Goal: Communication & Community: Connect with others

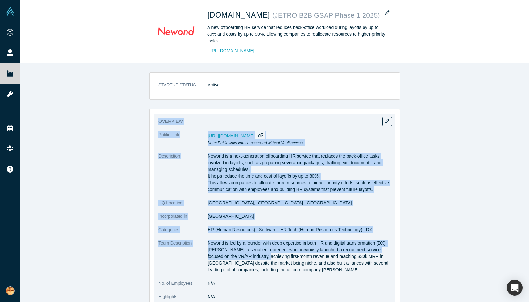
drag, startPoint x: 156, startPoint y: 117, endPoint x: 254, endPoint y: 259, distance: 172.6
click at [254, 259] on div "overview Public Link [URL][DOMAIN_NAME] Note: Public links can be accessed with…" at bounding box center [274, 217] width 241 height 207
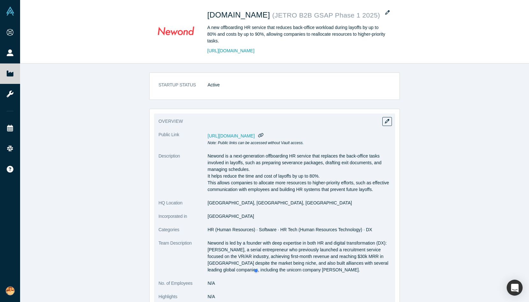
click at [303, 191] on p "Newond is a next-generation offboarding HR service that replaces the back-offic…" at bounding box center [299, 173] width 183 height 40
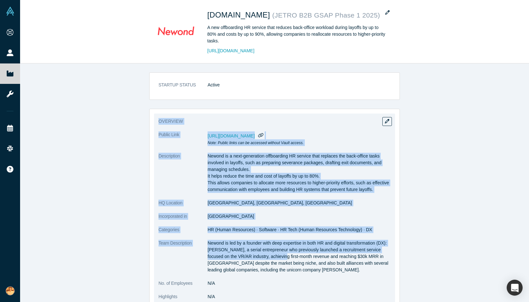
drag, startPoint x: 157, startPoint y: 120, endPoint x: 271, endPoint y: 264, distance: 184.1
click at [271, 264] on div "overview Public Link [URL][DOMAIN_NAME] Note: Public links can be accessed with…" at bounding box center [274, 217] width 241 height 207
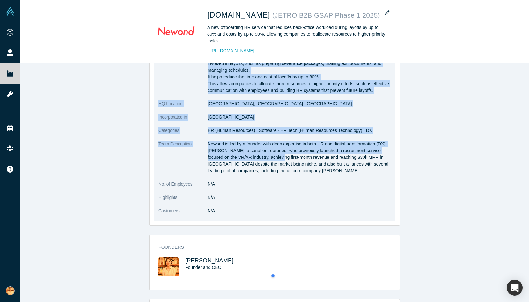
scroll to position [100, 0]
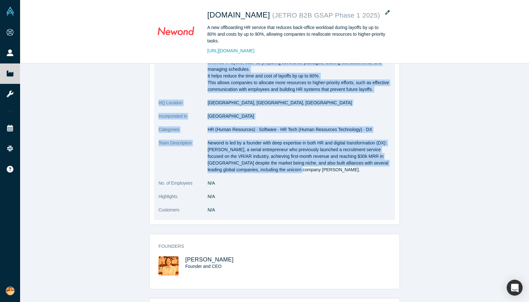
click at [313, 173] on p "Newond is led by a founder with deep expertise in both HR and digital transform…" at bounding box center [299, 156] width 183 height 33
copy div "loremips Dolors Amet conse://adipi.elitseddoeiusmodtemp.inc/utlaboree/dolore/ma…"
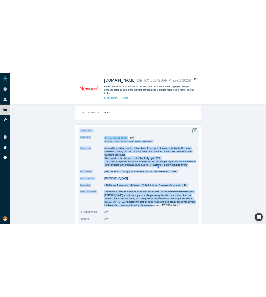
scroll to position [0, 0]
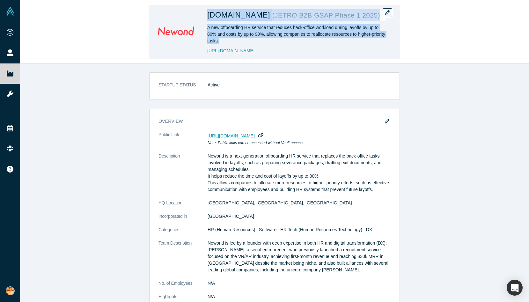
drag, startPoint x: 228, startPoint y: 36, endPoint x: 207, endPoint y: 17, distance: 28.5
click at [207, 17] on div "[DOMAIN_NAME] ( JETRO B2B GSAP Phase 1 2025 ) A new offboarding HR service that…" at bounding box center [274, 32] width 251 height 54
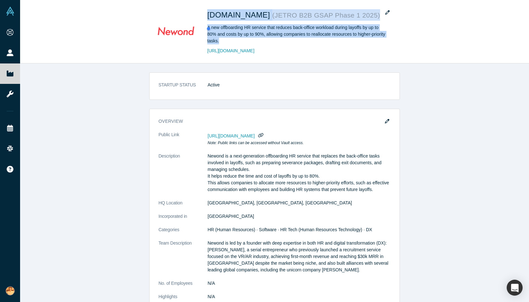
click at [222, 31] on div at bounding box center [236, 28] width 61 height 13
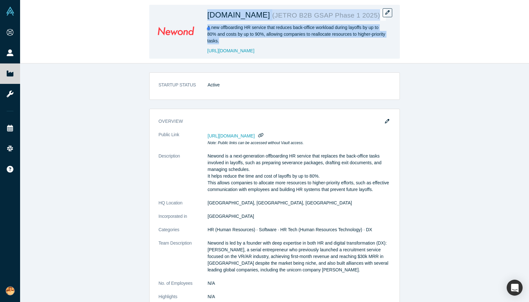
drag, startPoint x: 236, startPoint y: 41, endPoint x: 240, endPoint y: 41, distance: 4.3
click at [236, 41] on div "A new offboarding HR service that reduces back-office workload during layoffs b…" at bounding box center [296, 34] width 179 height 20
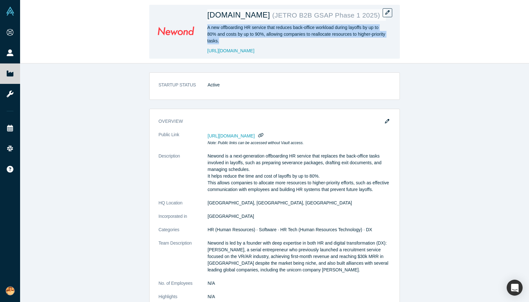
drag, startPoint x: 240, startPoint y: 41, endPoint x: 206, endPoint y: 27, distance: 37.1
click at [206, 27] on div "[DOMAIN_NAME] ( JETRO B2B GSAP Phase 1 2025 ) A new offboarding HR service that…" at bounding box center [274, 32] width 251 height 54
copy div "A new offboarding HR service that reduces back-office workload during layoffs b…"
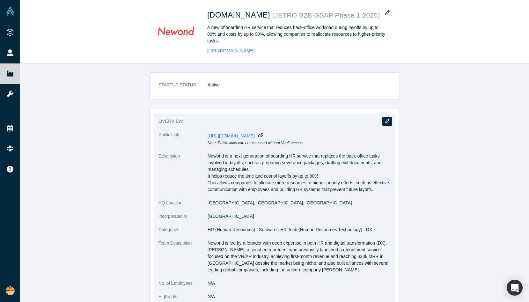
click at [383, 121] on button "button" at bounding box center [387, 121] width 10 height 9
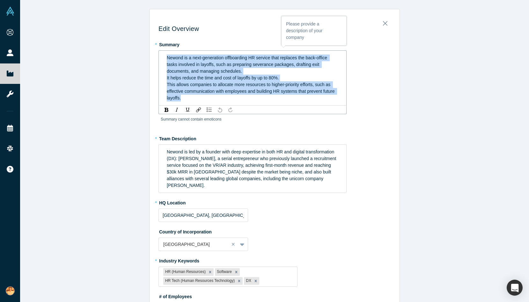
drag, startPoint x: 205, startPoint y: 101, endPoint x: 165, endPoint y: 55, distance: 61.2
click at [165, 55] on div "Newond is a next-generation offboarding HR service that replaces the back-offic…" at bounding box center [253, 78] width 180 height 51
copy div "Newond is a next-generation offboarding HR service that replaces the back-offic…"
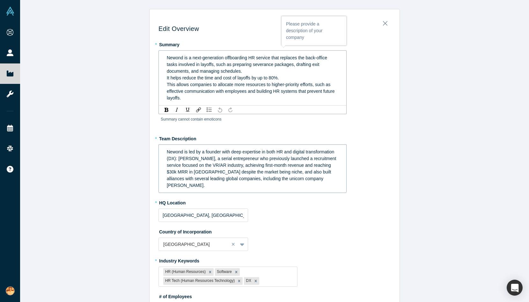
click at [185, 155] on div "Newond is led by a founder with deep expertise in both HR and digital transform…" at bounding box center [253, 169] width 172 height 40
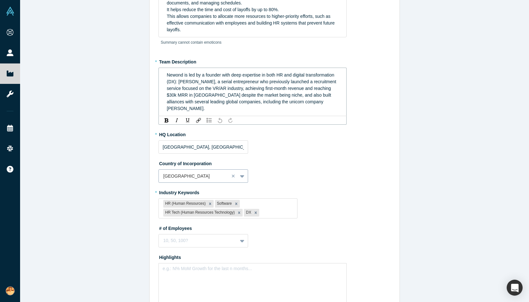
scroll to position [100, 0]
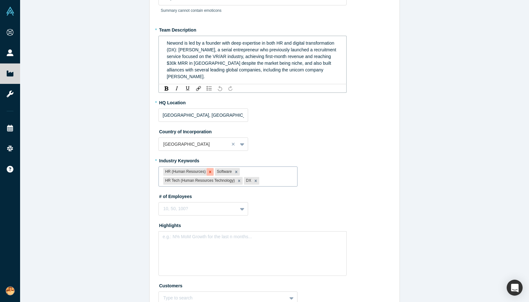
click at [209, 171] on icon "Remove HR (Human Resources)" at bounding box center [210, 172] width 2 height 2
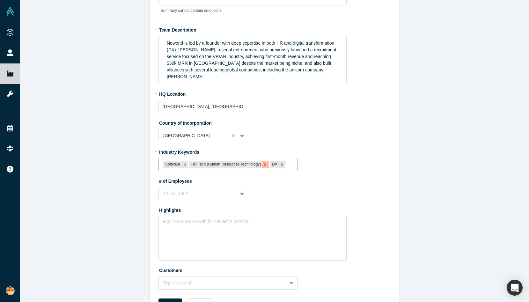
click at [264, 162] on icon "Remove HR Tech (Human Resources Technology)" at bounding box center [265, 164] width 4 height 4
click at [222, 162] on div at bounding box center [249, 165] width 87 height 8
type input "sales"
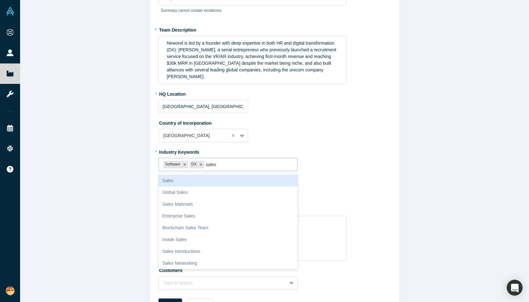
click at [219, 180] on div "Sales" at bounding box center [227, 181] width 139 height 12
type input "sales"
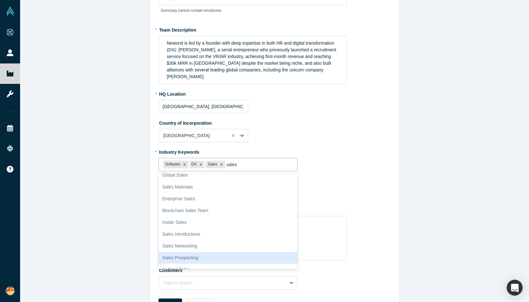
scroll to position [0, 0]
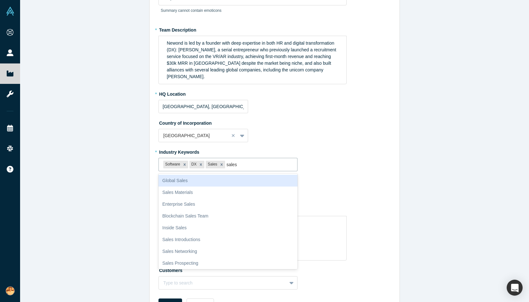
click at [226, 177] on div "Global Sales" at bounding box center [227, 181] width 139 height 12
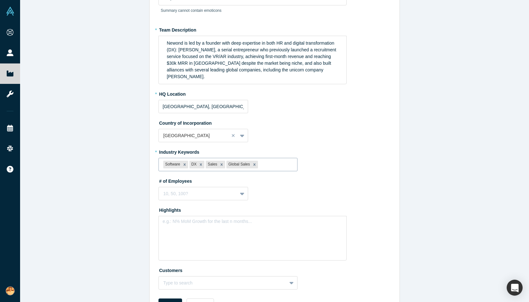
click at [269, 161] on div at bounding box center [275, 165] width 33 height 8
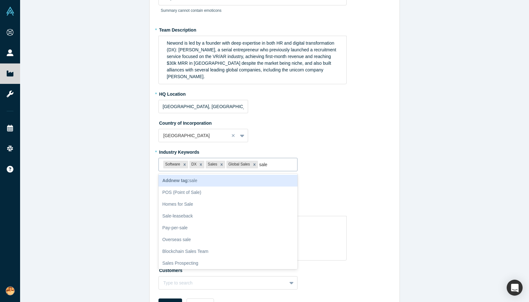
type input "sales"
click at [177, 178] on div "Sales Materials" at bounding box center [227, 181] width 139 height 12
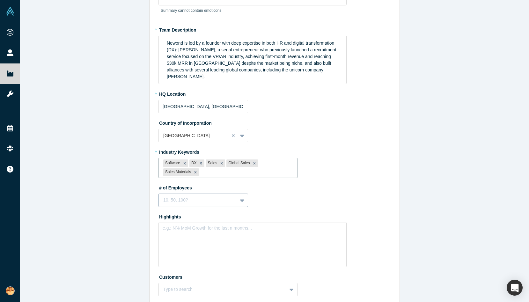
click at [190, 201] on div "10, 50, 100?" at bounding box center [198, 200] width 78 height 11
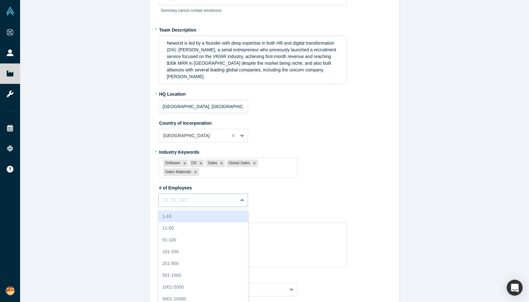
click at [189, 212] on div "1-10" at bounding box center [203, 216] width 90 height 12
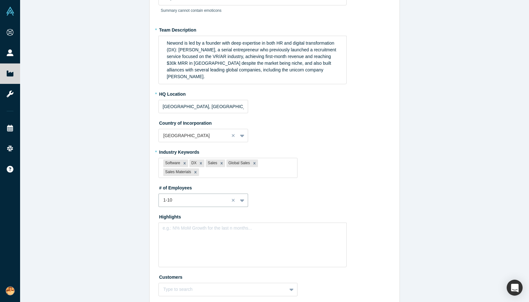
click at [323, 197] on div "# of Employees option 1-10, selected. 1-10" at bounding box center [274, 194] width 232 height 25
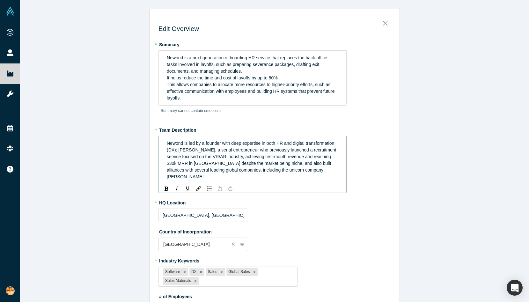
click at [253, 149] on span "Newond is led by a founder with deep expertise in both HR and digital transform…" at bounding box center [252, 160] width 171 height 39
click at [164, 143] on div "Newond is led by a founder with deep expertise in both HR and digital transform…" at bounding box center [253, 160] width 180 height 44
drag, startPoint x: 164, startPoint y: 143, endPoint x: 174, endPoint y: 150, distance: 12.1
click at [174, 150] on div "Newond is led by a founder with deep expertise in both HR and digital transform…" at bounding box center [253, 160] width 180 height 44
click at [178, 143] on span "Newond is led by a founder with deep expertise in both HR and digital transform…" at bounding box center [252, 160] width 171 height 39
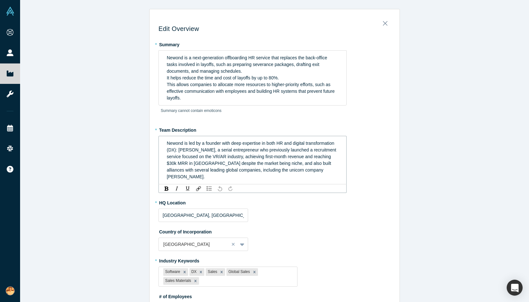
click at [282, 142] on span "Newond is led by a founder with deep expertise in both HR and digital transform…" at bounding box center [252, 160] width 171 height 39
click at [283, 143] on span "Newond is led by a founder with deep expertise in both HR and digital transform…" at bounding box center [252, 160] width 171 height 39
click at [295, 156] on span "Newond is led by a founder with deep expertise in both Sales, HR and digital tr…" at bounding box center [251, 160] width 169 height 39
click at [200, 154] on div "Newond is led by a founder with deep expertise in both Sales, HR and digital tr…" at bounding box center [253, 160] width 172 height 40
click at [216, 166] on span "Newond is led by a founder with deep expertise in both Sales, HR and digital tr…" at bounding box center [251, 160] width 169 height 39
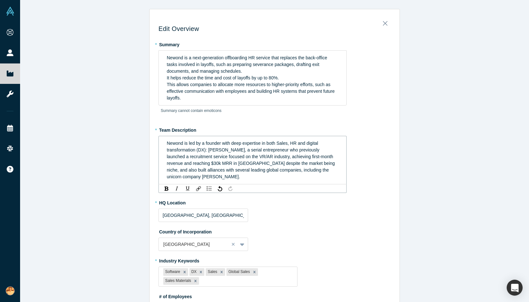
click at [228, 160] on div "Newond is led by a founder with deep expertise in both Sales, HR and digital tr…" at bounding box center [253, 160] width 172 height 40
click at [221, 77] on span "It helps reduce the time and cost of layoffs by up to 80%." at bounding box center [223, 77] width 112 height 5
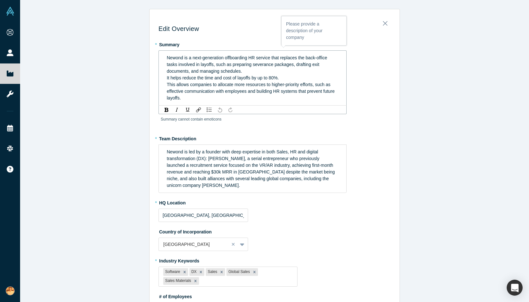
click at [245, 105] on div "rdw-toolbar" at bounding box center [252, 109] width 188 height 9
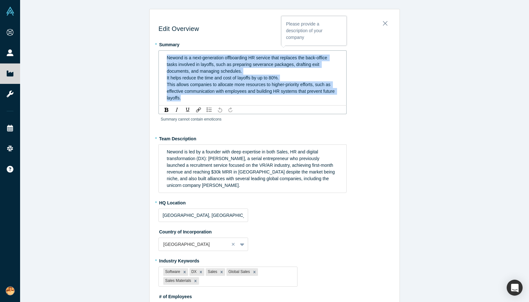
drag, startPoint x: 206, startPoint y: 99, endPoint x: 165, endPoint y: 56, distance: 58.9
click at [165, 56] on div "Newond is a next-generation offboarding HR service that replaces the back-offic…" at bounding box center [253, 78] width 180 height 51
copy div "Newond is a next-generation offboarding HR service that replaces the back-offic…"
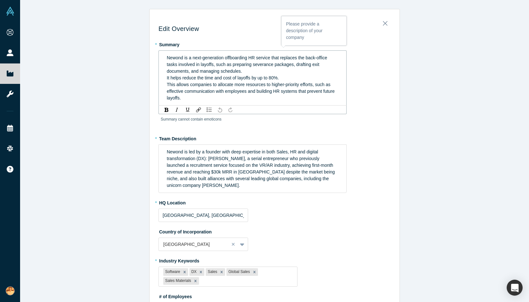
click at [200, 97] on div "This allows companies to allocate more resources to higher-priority efforts, su…" at bounding box center [253, 91] width 172 height 20
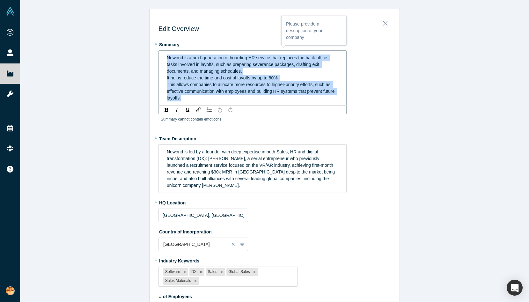
drag, startPoint x: 198, startPoint y: 98, endPoint x: 160, endPoint y: 59, distance: 54.4
click at [160, 59] on div "Newond is a next-generation offboarding HR service that replaces the back-offic…" at bounding box center [252, 77] width 188 height 55
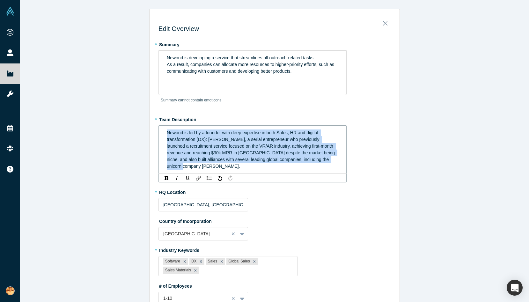
drag, startPoint x: 321, startPoint y: 161, endPoint x: 161, endPoint y: 122, distance: 164.1
click at [161, 122] on div "* Team Description Newond is led by a founder with deep expertise in both Sales…" at bounding box center [274, 148] width 232 height 68
copy span "Newond is led by a founder with deep expertise in both Sales, HR and digital tr…"
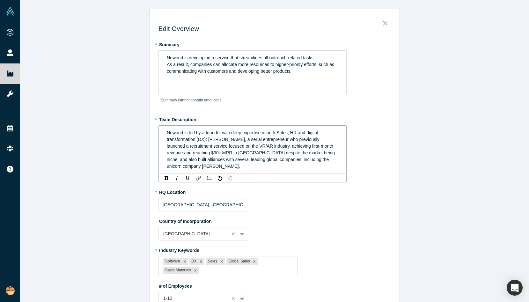
click at [261, 147] on span "Newond is led by a founder with deep expertise in both Sales, HR and digital tr…" at bounding box center [251, 149] width 169 height 39
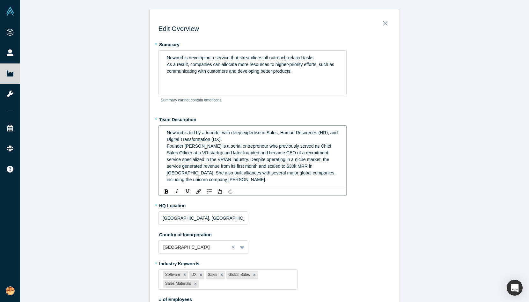
click at [236, 143] on div "Founder [PERSON_NAME] is a serial entrepreneur who previously served as Chief S…" at bounding box center [253, 163] width 172 height 40
click at [236, 141] on div "Newond is led by a founder with deep expertise in Sales, Human Resources (HR), …" at bounding box center [253, 135] width 172 height 13
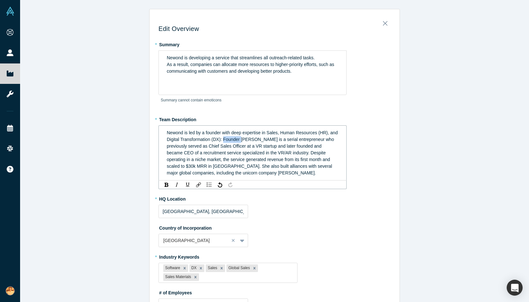
click at [239, 139] on span "Newond is led by a founder with deep expertise in Sales, Human Resources (HR), …" at bounding box center [253, 152] width 172 height 45
click at [267, 139] on span "Newond is led by a founder with deep expertise in Sales, Human Resources (HR), …" at bounding box center [253, 152] width 172 height 45
click at [235, 150] on span "Newond is led by a founder with deep expertise in Sales, Human Resources (HR), …" at bounding box center [253, 152] width 172 height 45
click at [270, 141] on span "Newond is led by a founder with deep expertise in Sales, Human Resources (HR), …" at bounding box center [253, 152] width 172 height 45
click at [222, 138] on span "Newond is led by a founder with deep expertise in Sales, Human Resources (HR), …" at bounding box center [253, 152] width 172 height 45
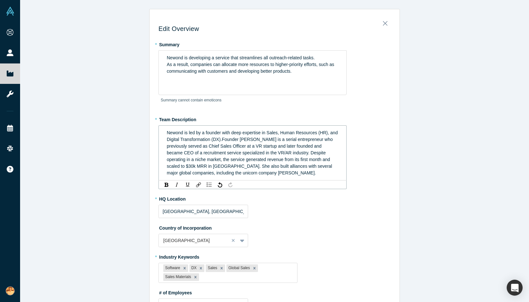
click at [210, 151] on span "Newond is led by a founder with deep expertise in Sales, Human Resources (HR), …" at bounding box center [253, 152] width 172 height 45
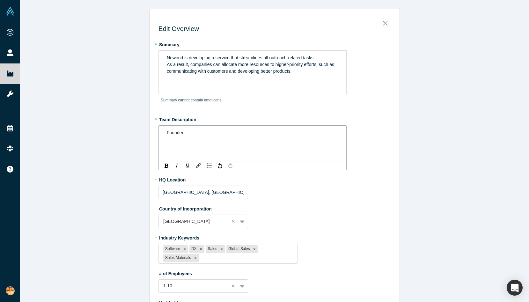
click at [203, 134] on div "Founder" at bounding box center [253, 132] width 172 height 7
click at [203, 135] on div "Founder" at bounding box center [253, 132] width 172 height 7
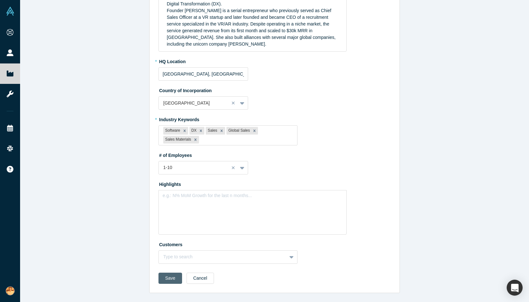
scroll to position [136, 0]
click at [166, 282] on button "Save" at bounding box center [170, 278] width 24 height 11
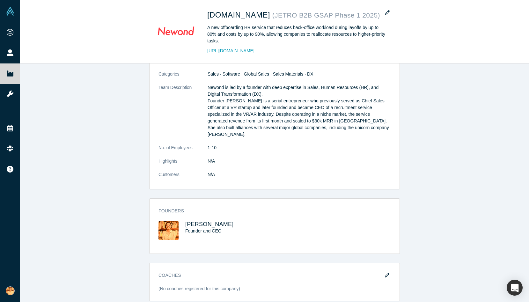
scroll to position [0, 0]
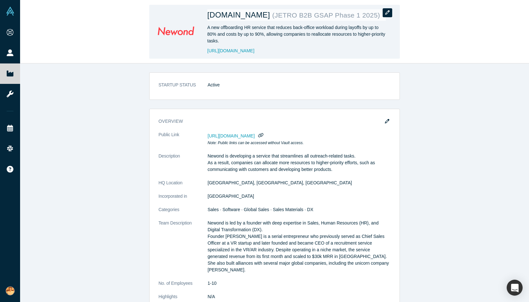
click at [387, 12] on icon "button" at bounding box center [387, 12] width 4 height 4
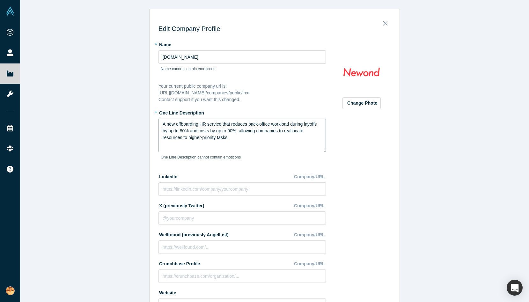
click at [241, 139] on textarea "A new offboarding HR service that reduces back-office workload during layoffs b…" at bounding box center [241, 135] width 167 height 33
click at [206, 60] on input "[DOMAIN_NAME]" at bounding box center [241, 56] width 167 height 13
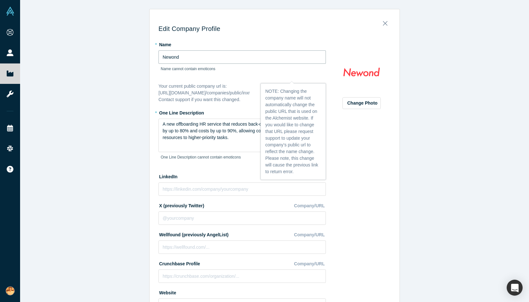
type input "Newond"
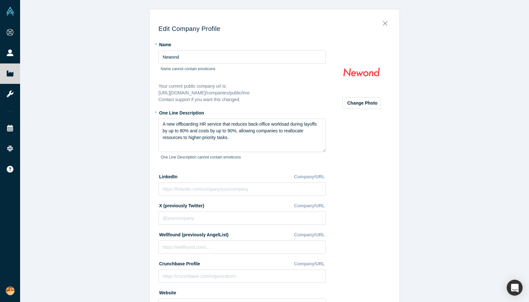
click at [425, 140] on div "Edit Company Profile * Name Newond Name cannot contain emoticons Your current p…" at bounding box center [274, 151] width 509 height 302
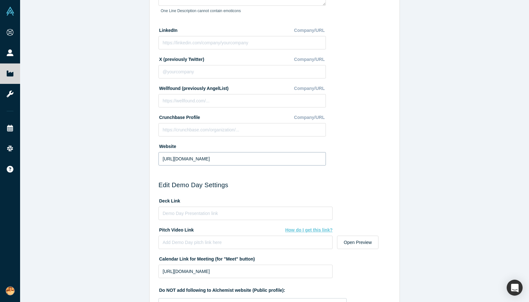
scroll to position [148, 0]
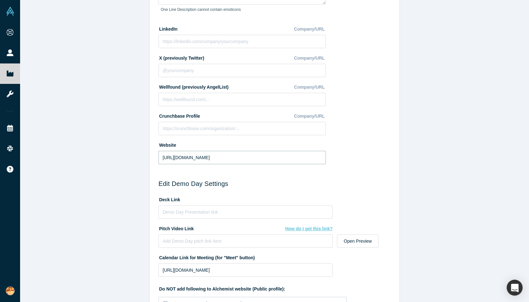
click at [263, 154] on input "[URL][DOMAIN_NAME]" at bounding box center [241, 157] width 167 height 13
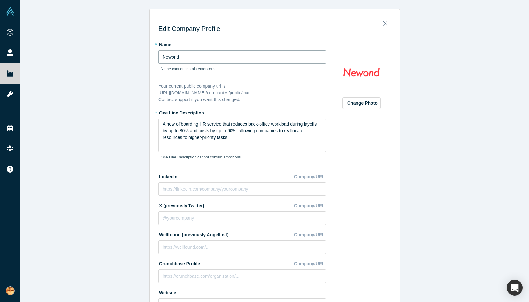
click at [211, 62] on input "Newond" at bounding box center [241, 56] width 167 height 13
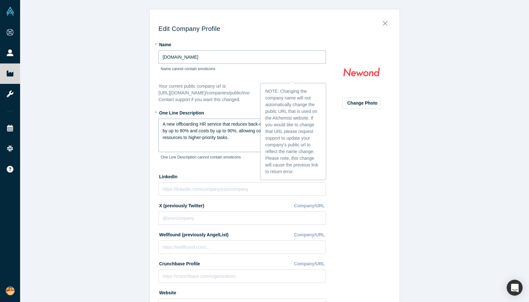
type input "[DOMAIN_NAME]"
click at [164, 138] on textarea "A new offboarding HR service that reduces back-office workload during layoffs b…" at bounding box center [241, 135] width 167 height 33
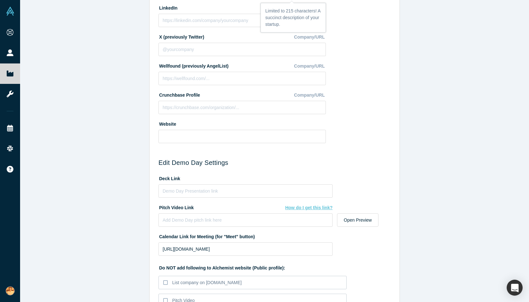
scroll to position [6, 0]
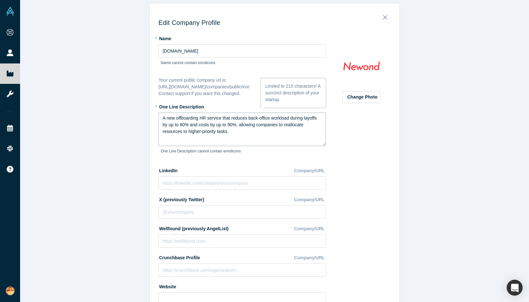
click at [200, 116] on textarea "A new offboarding HR service that reduces back-office workload during layoffs b…" at bounding box center [241, 129] width 167 height 33
drag, startPoint x: 253, startPoint y: 129, endPoint x: 156, endPoint y: 108, distance: 99.0
click at [158, 108] on div "* One Line Description A new offboarding HR service that reduces back-office wo…" at bounding box center [241, 130] width 167 height 59
click at [239, 96] on div "Your current public company url is: [URL][DOMAIN_NAME] /companies/public/inxr C…" at bounding box center [241, 87] width 167 height 20
drag, startPoint x: 160, startPoint y: 106, endPoint x: 241, endPoint y: 106, distance: 81.0
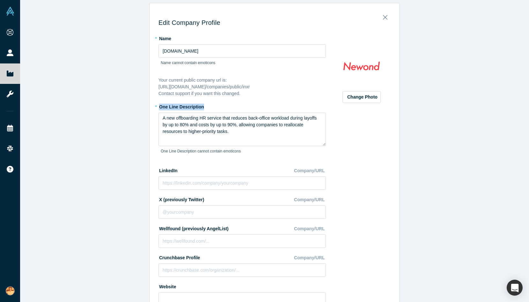
click at [241, 106] on label "* One Line Description" at bounding box center [241, 105] width 167 height 9
copy label "One Line Description"
click at [227, 135] on textarea "A new offboarding HR service that reduces back-office workload during layoffs b…" at bounding box center [241, 129] width 167 height 33
drag, startPoint x: 276, startPoint y: 126, endPoint x: 152, endPoint y: 115, distance: 123.6
click at [152, 115] on div "Edit Company Profile * Name [DOMAIN_NAME] Name cannot contain emoticons Your cu…" at bounding box center [275, 270] width 250 height 525
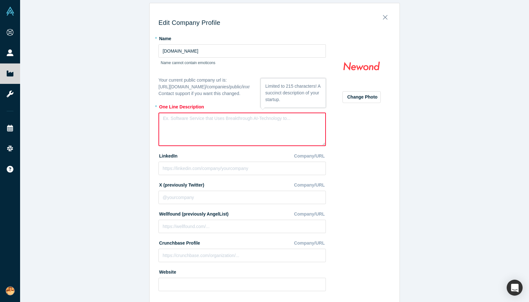
paste textarea "A next-gen tool that centralizes outreach, from personalized email generation t…"
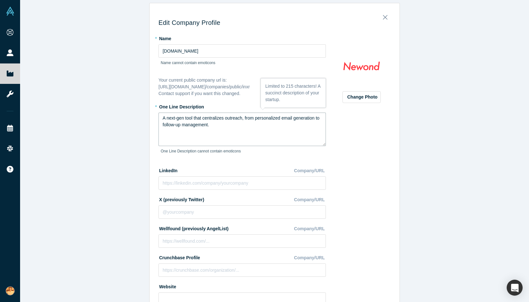
type textarea "A next-gen tool that centralizes outreach, from personalized email generation t…"
click at [379, 200] on div "Change Photo Zoom Save Remove Upload New" at bounding box center [362, 171] width 58 height 277
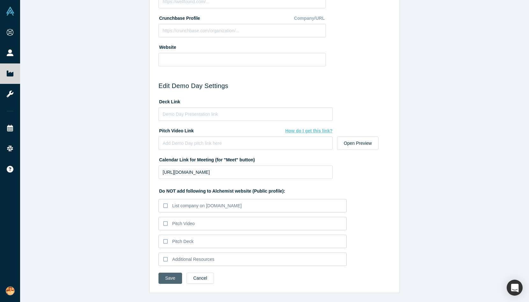
click at [167, 278] on button "Save" at bounding box center [170, 278] width 24 height 11
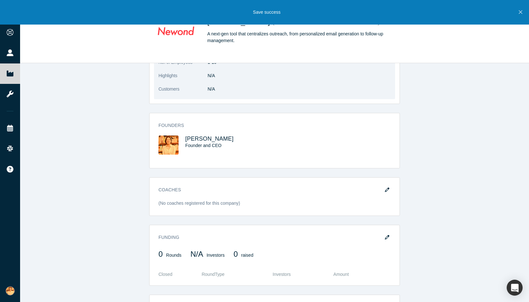
scroll to position [0, 0]
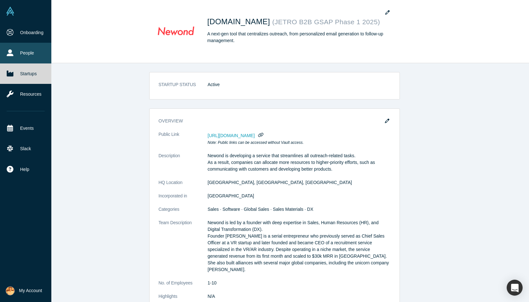
click at [24, 57] on link "People" at bounding box center [25, 53] width 51 height 20
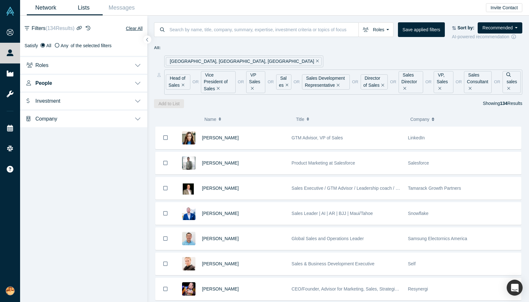
click at [85, 8] on link "Lists" at bounding box center [84, 7] width 38 height 15
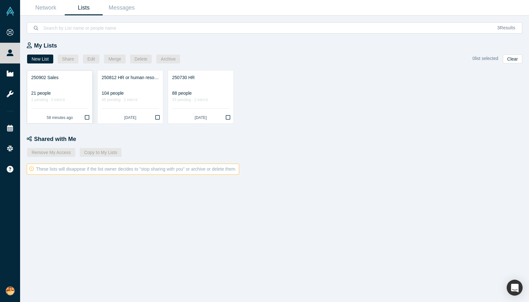
click at [55, 100] on div "1 pending · 0 intro'd" at bounding box center [59, 100] width 57 height 7
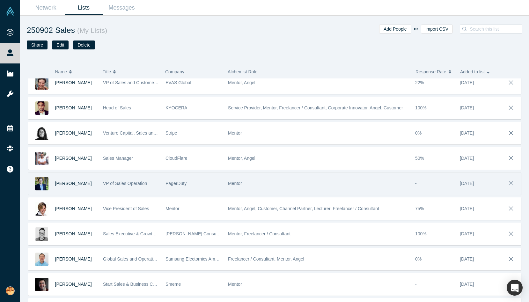
scroll to position [39, 0]
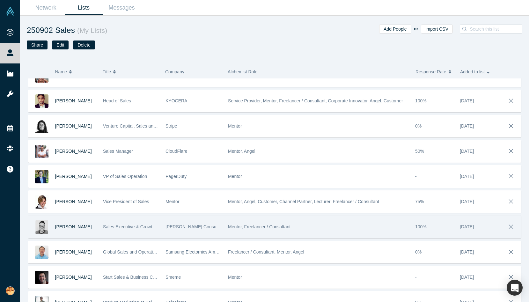
click at [99, 226] on div "[PERSON_NAME]" at bounding box center [63, 227] width 71 height 22
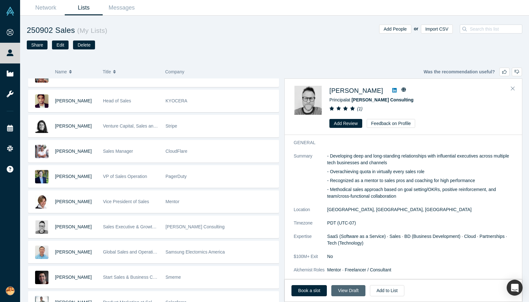
click at [343, 291] on button "View Draft" at bounding box center [348, 290] width 34 height 11
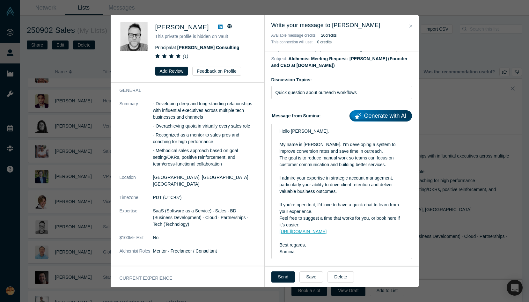
scroll to position [39, 0]
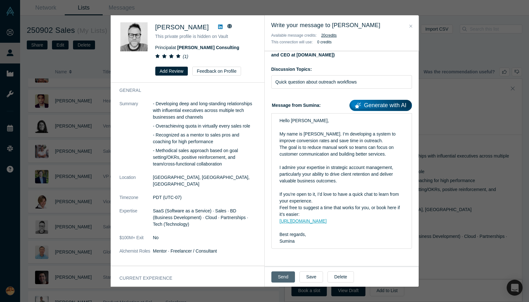
click at [283, 276] on button "Send" at bounding box center [283, 276] width 24 height 11
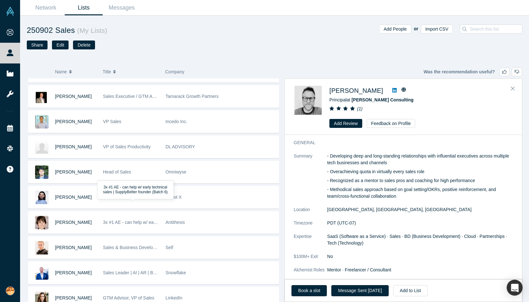
scroll to position [306, 0]
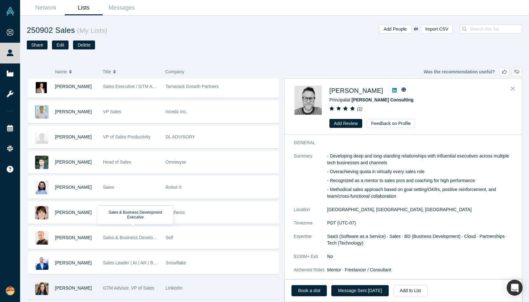
click at [149, 293] on div "GTM Advisor, VP of Sales" at bounding box center [131, 288] width 56 height 22
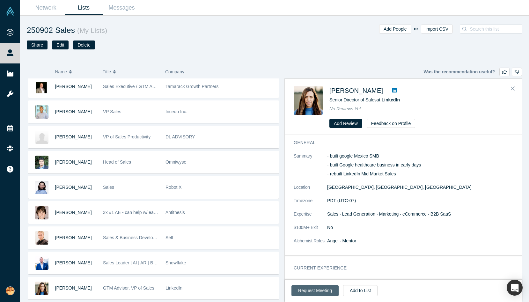
click at [308, 295] on button "Request Meeting" at bounding box center [314, 290] width 47 height 11
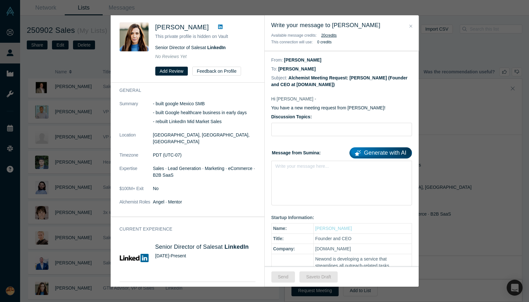
click at [307, 137] on form "Discussion Topics: Message from Sumina: Generate with AI Write your message her…" at bounding box center [341, 160] width 141 height 92
click at [315, 133] on input "Discussion Topics:" at bounding box center [341, 129] width 141 height 13
type input "Quick question about outreach workflows"
click at [297, 179] on div "Write your message here..." at bounding box center [341, 183] width 141 height 45
paste div "rdw-editor"
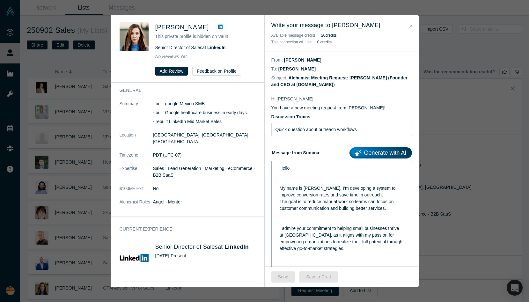
click at [298, 170] on div "Hello" at bounding box center [342, 168] width 124 height 7
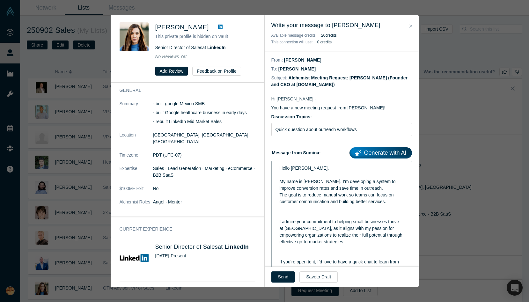
click at [291, 212] on div "rdw-editor" at bounding box center [342, 215] width 124 height 7
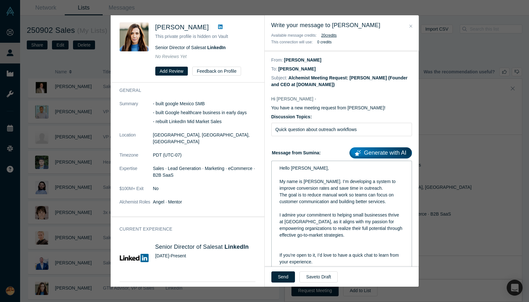
click at [301, 259] on div "If you’re open to it, I’d love to have a quick chat to learn from your experien…" at bounding box center [342, 258] width 124 height 13
click at [298, 246] on div "rdw-editor" at bounding box center [342, 248] width 124 height 7
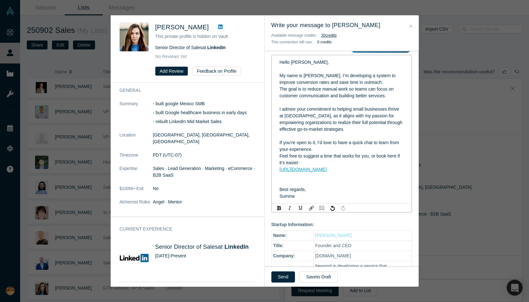
scroll to position [107, 0]
click at [296, 179] on div "rdw-editor" at bounding box center [342, 182] width 124 height 7
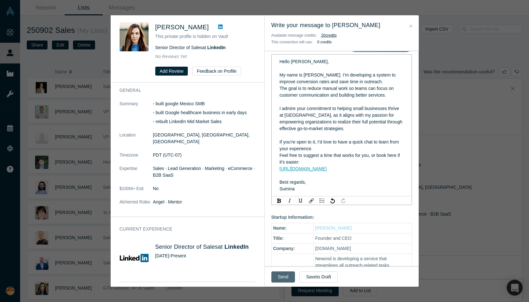
click at [281, 275] on button "Send" at bounding box center [283, 276] width 24 height 11
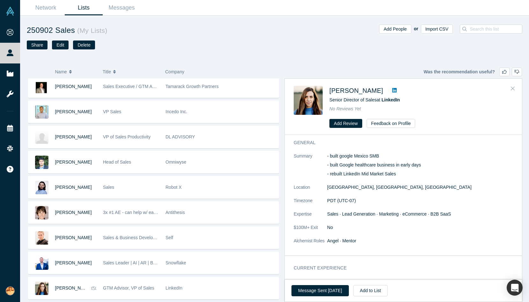
click at [510, 87] on button "Close" at bounding box center [513, 89] width 10 height 10
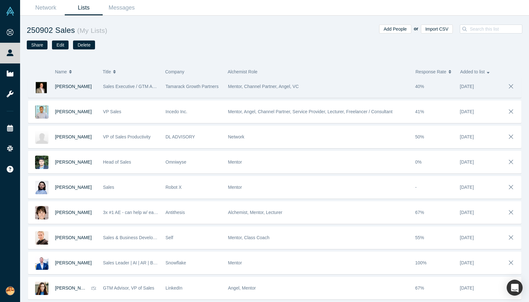
click at [260, 82] on div "Mentor, Channel Partner, Angel, VC" at bounding box center [318, 87] width 180 height 22
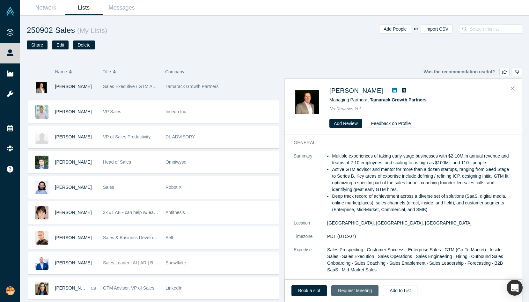
click at [365, 289] on button "Request Meeting" at bounding box center [354, 290] width 47 height 11
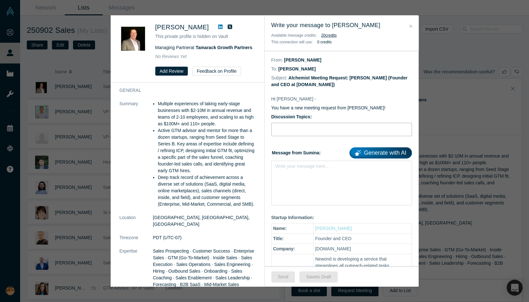
click at [339, 131] on input "Discussion Topics:" at bounding box center [341, 129] width 141 height 13
type input "Quick question about outreach workflows"
click at [327, 168] on div "rdw-editor" at bounding box center [342, 168] width 124 height 7
click at [302, 173] on div "rdw-editor" at bounding box center [342, 168] width 132 height 11
paste div "rdw-editor"
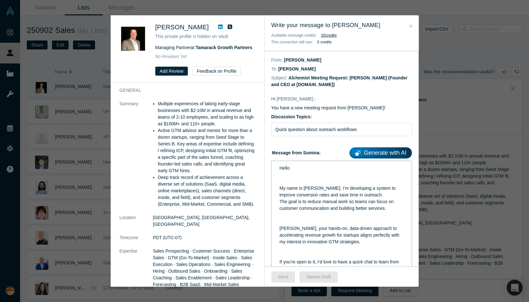
click at [299, 169] on div "Hello" at bounding box center [342, 168] width 124 height 7
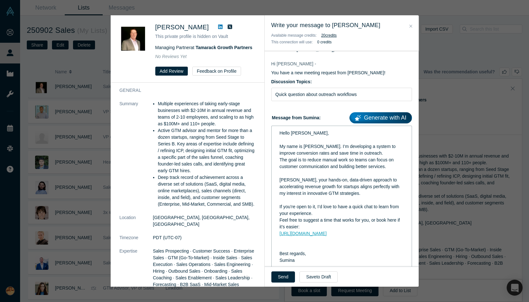
scroll to position [36, 0]
click at [312, 247] on div "rdw-editor" at bounding box center [342, 246] width 124 height 7
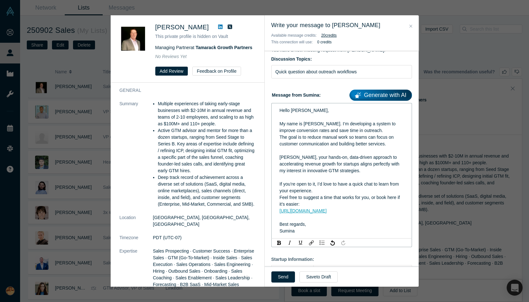
scroll to position [58, 0]
click at [278, 277] on button "Send" at bounding box center [283, 276] width 24 height 11
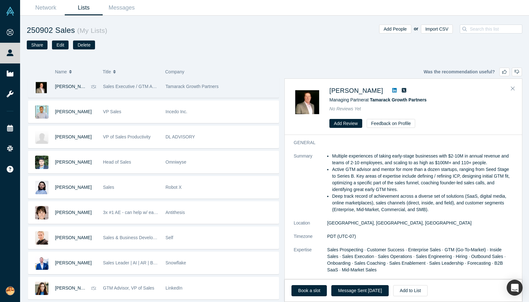
click at [311, 52] on div "Add People or Import CSV" at bounding box center [399, 43] width 248 height 36
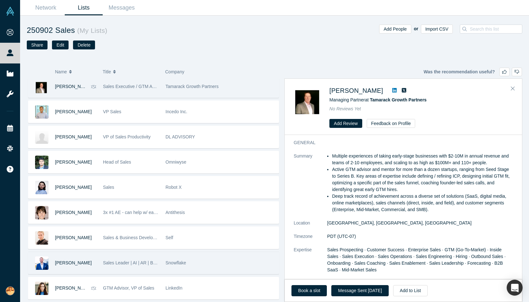
click at [192, 265] on div "Snowflake" at bounding box center [221, 263] width 110 height 22
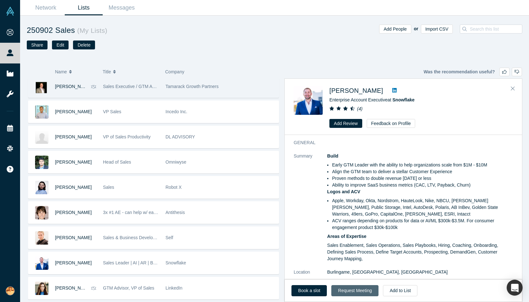
click at [348, 290] on button "Request Meeting" at bounding box center [354, 290] width 47 height 11
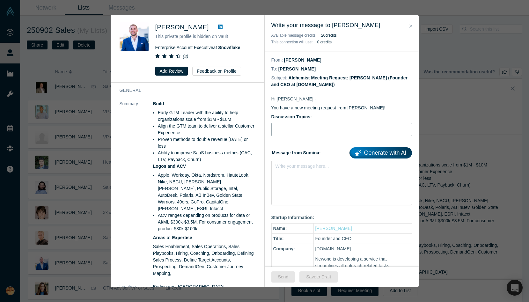
click at [297, 127] on input "Discussion Topics:" at bounding box center [341, 129] width 141 height 13
type input "Quick question about outreach workflows"
click at [306, 177] on div "Write your message here..." at bounding box center [341, 183] width 141 height 45
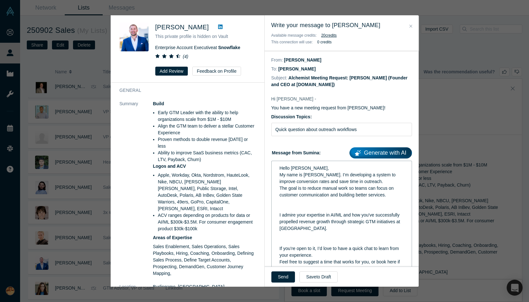
click at [317, 166] on div "Hello [PERSON_NAME], My name is [PERSON_NAME]. I’m developing a system to impro…" at bounding box center [342, 175] width 124 height 20
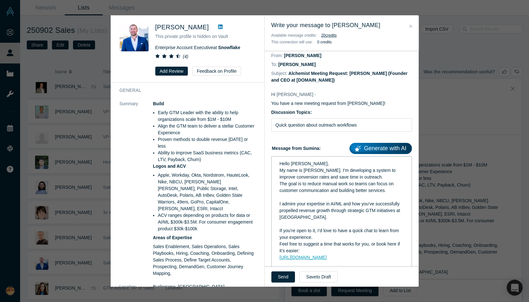
scroll to position [116, 0]
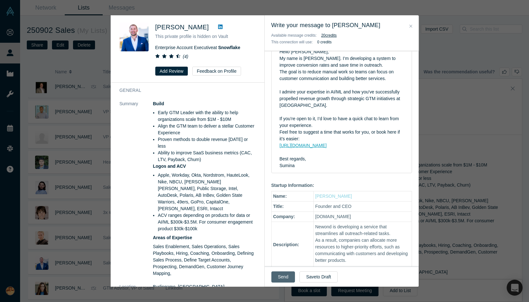
click at [284, 276] on button "Send" at bounding box center [283, 276] width 24 height 11
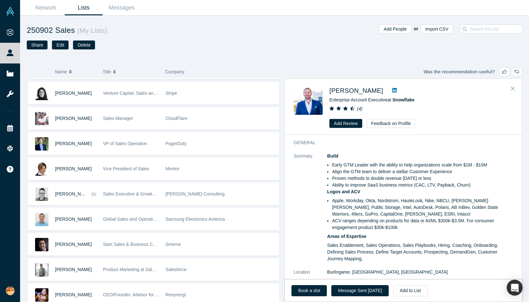
scroll to position [0, 0]
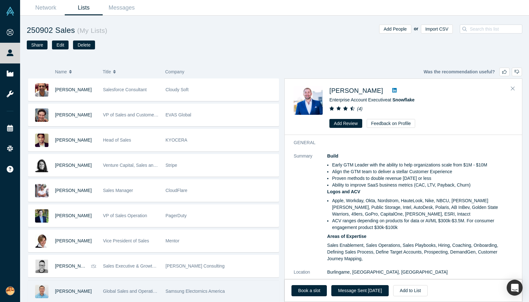
click at [128, 292] on span "Global Sales and Operations Leader" at bounding box center [139, 291] width 72 height 5
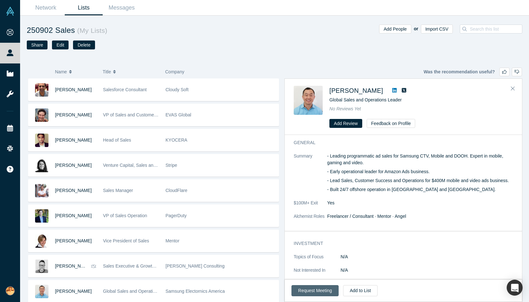
click at [325, 289] on button "Request Meeting" at bounding box center [314, 290] width 47 height 11
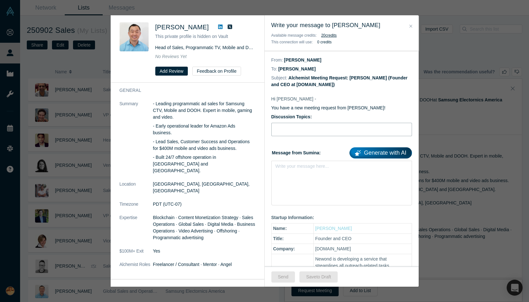
click at [326, 125] on input "Discussion Topics:" at bounding box center [341, 129] width 141 height 13
type input "Quick question about outreach workflows"
click at [325, 179] on div "Write your message here..." at bounding box center [341, 183] width 141 height 45
paste div "rdw-editor"
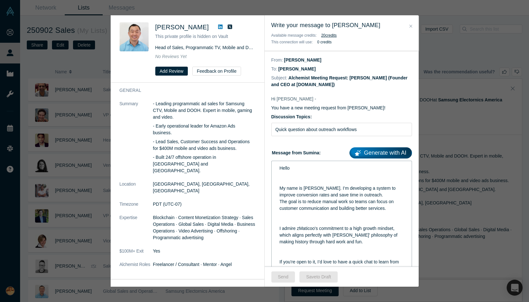
click at [298, 165] on div "Hello" at bounding box center [342, 168] width 124 height 7
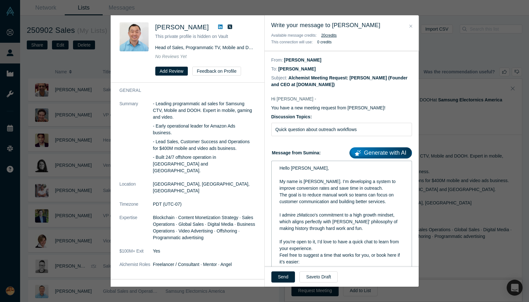
scroll to position [116, 0]
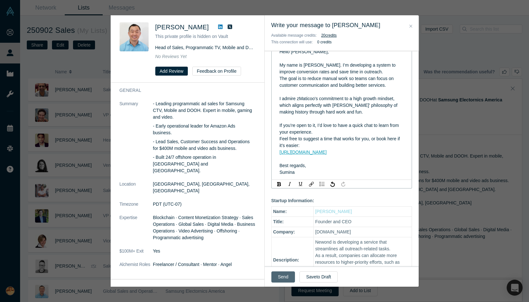
click at [282, 278] on button "Send" at bounding box center [283, 276] width 24 height 11
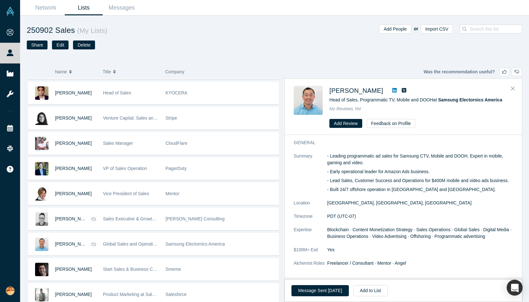
scroll to position [177, 0]
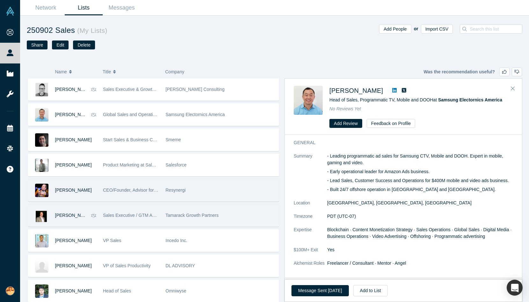
click at [191, 191] on div "Resynergi" at bounding box center [221, 190] width 110 height 22
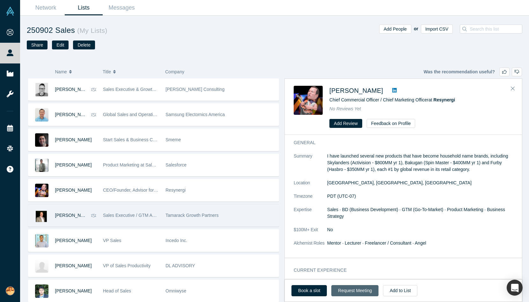
click at [348, 292] on button "Request Meeting" at bounding box center [354, 290] width 47 height 11
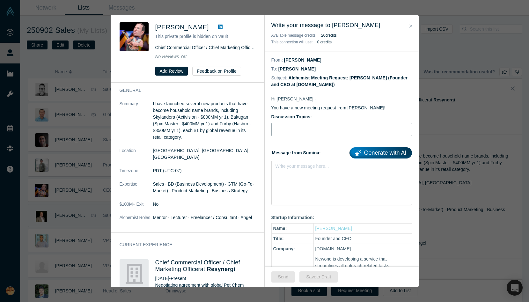
click at [299, 133] on input "Discussion Topics:" at bounding box center [341, 129] width 141 height 13
type input "Quick question about outreach workflows"
click at [315, 176] on div "Write your message here..." at bounding box center [341, 183] width 141 height 45
click at [304, 181] on div "Write your message here..." at bounding box center [341, 183] width 141 height 45
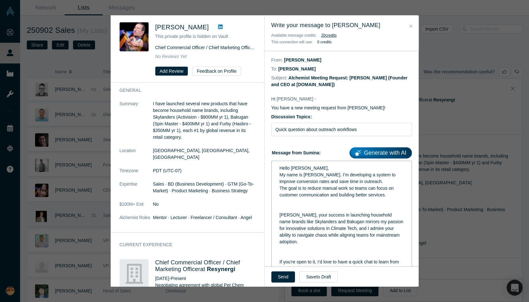
click at [311, 166] on div "Hello [PERSON_NAME], My name is [PERSON_NAME]. I’m developing a system to impro…" at bounding box center [342, 175] width 124 height 20
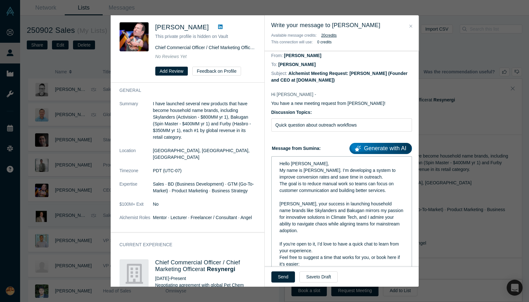
scroll to position [116, 0]
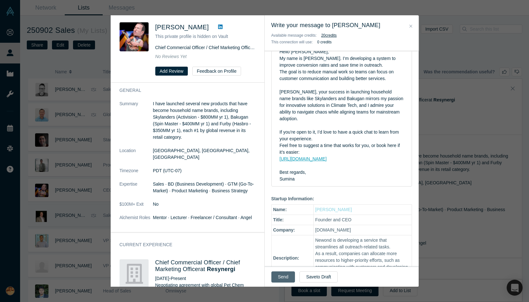
click at [285, 273] on button "Send" at bounding box center [283, 276] width 24 height 11
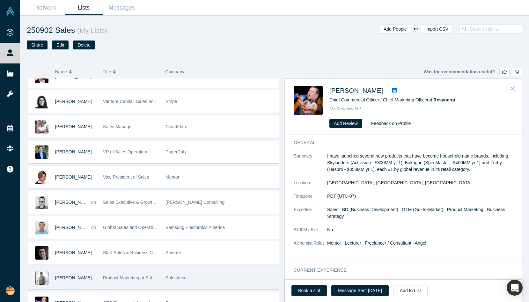
scroll to position [0, 0]
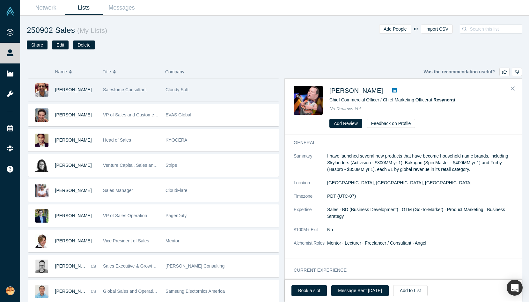
click at [216, 92] on div "Cloudy Soft" at bounding box center [221, 90] width 110 height 22
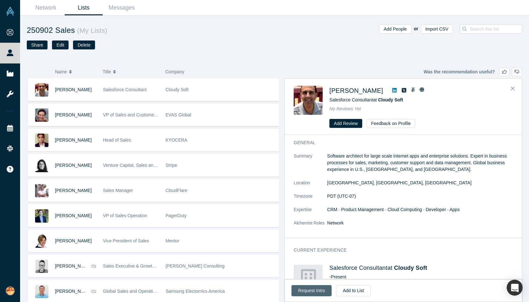
click at [315, 294] on button "Request Intro" at bounding box center [311, 290] width 40 height 11
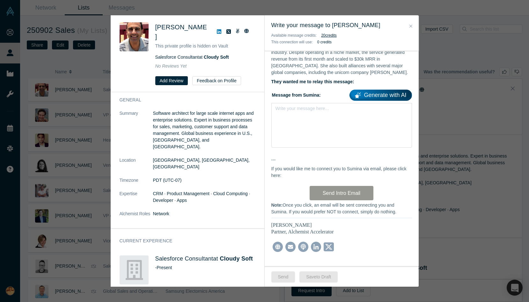
scroll to position [197, 0]
click at [314, 107] on div "rdw-editor" at bounding box center [342, 110] width 124 height 7
click at [300, 107] on div "rdw-editor" at bounding box center [342, 110] width 132 height 11
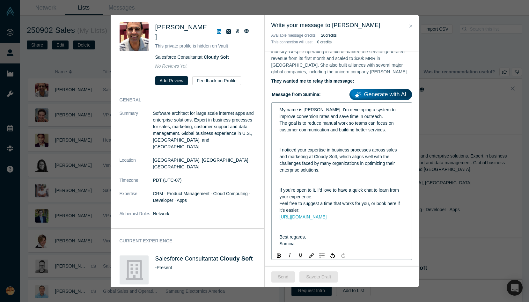
click at [296, 107] on span "My name is [PERSON_NAME]. I’m developing a system to improve conversion rates a…" at bounding box center [338, 113] width 117 height 12
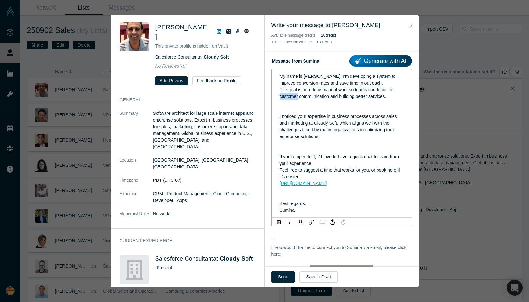
scroll to position [229, 0]
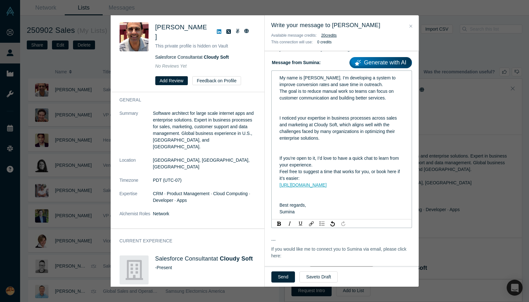
click at [280, 75] on span "My name is [PERSON_NAME]. I’m developing a system to improve conversion rates a…" at bounding box center [338, 81] width 117 height 12
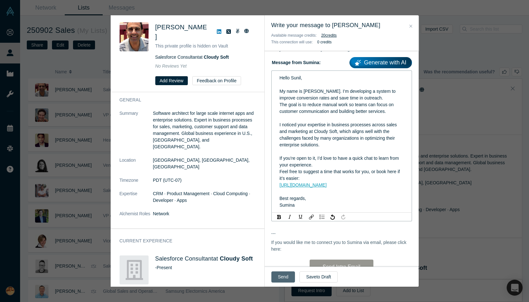
click at [283, 274] on button "Send" at bounding box center [283, 276] width 24 height 11
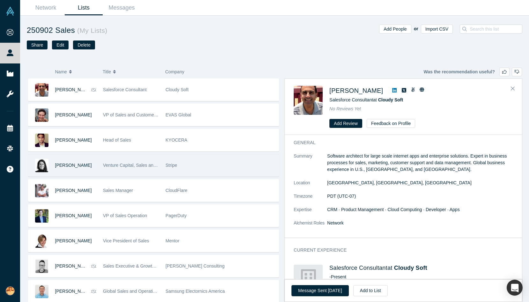
scroll to position [227, 0]
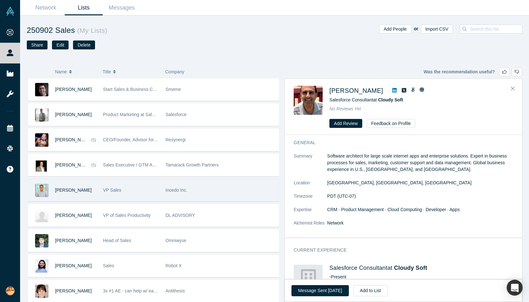
click at [195, 190] on div "Incedo Inc." at bounding box center [221, 190] width 110 height 22
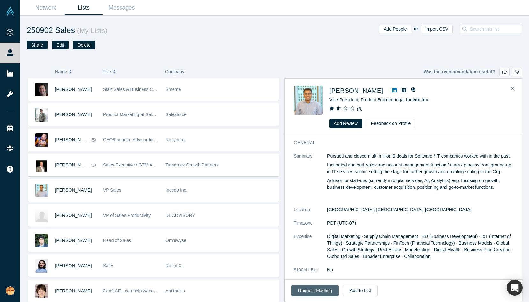
click at [320, 291] on button "Request Meeting" at bounding box center [314, 290] width 47 height 11
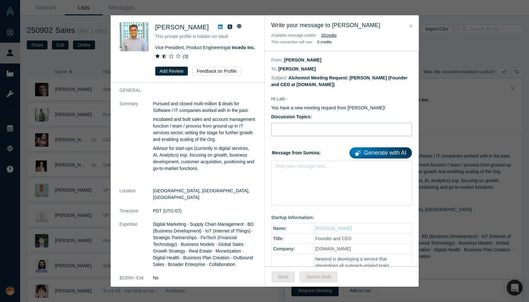
click at [303, 128] on input "Discussion Topics:" at bounding box center [341, 129] width 141 height 13
type input "Quick question about outreach workflows"
click at [312, 187] on div "Write your message here..." at bounding box center [341, 183] width 141 height 45
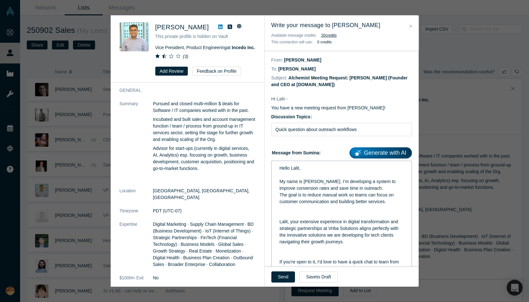
click at [329, 209] on div "rdw-editor" at bounding box center [342, 208] width 124 height 7
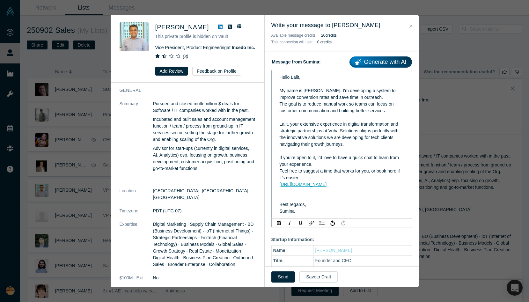
scroll to position [93, 0]
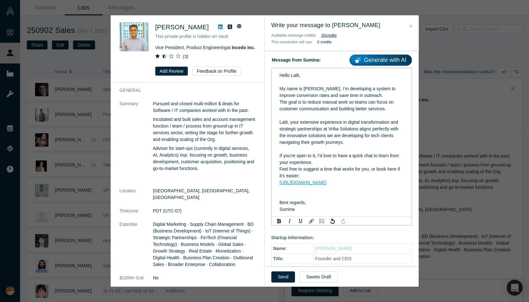
click at [304, 192] on div "rdw-editor" at bounding box center [342, 189] width 124 height 7
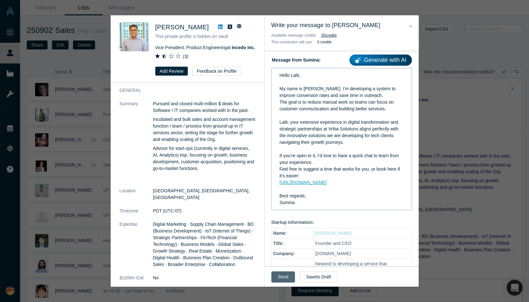
click at [277, 276] on button "Send" at bounding box center [283, 276] width 24 height 11
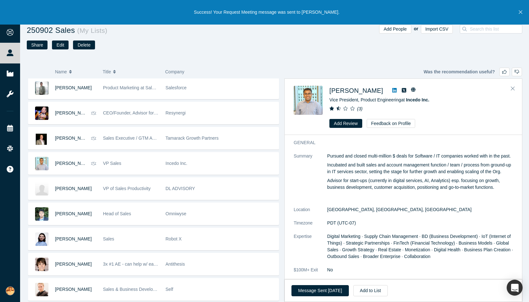
scroll to position [255, 0]
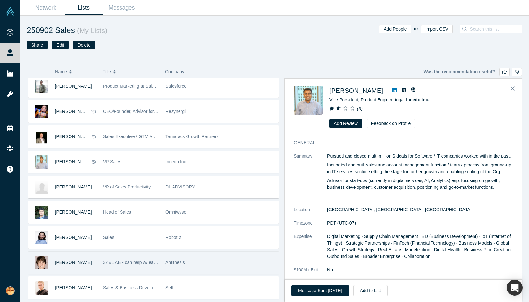
click at [174, 264] on span "Antithesis" at bounding box center [175, 262] width 19 height 5
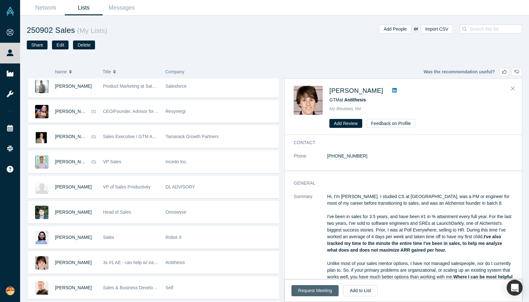
click at [317, 295] on button "Request Meeting" at bounding box center [314, 290] width 47 height 11
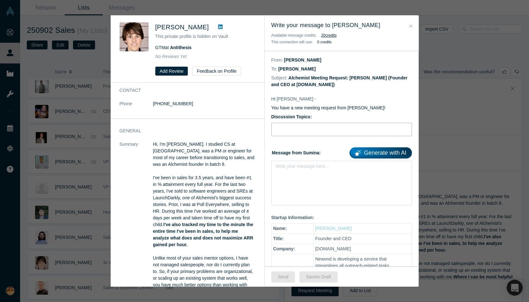
click at [301, 132] on input "Discussion Topics:" at bounding box center [341, 129] width 141 height 13
type input "Quick question about outreach workflows"
click at [311, 184] on div "Write your message here..." at bounding box center [341, 183] width 141 height 45
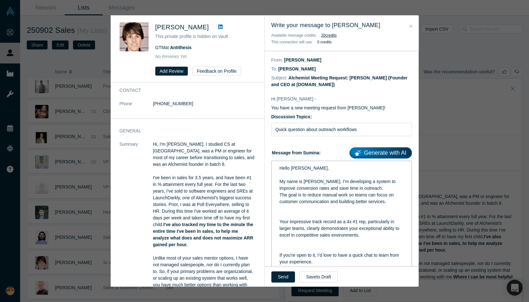
click at [335, 214] on div "rdw-editor" at bounding box center [342, 215] width 124 height 7
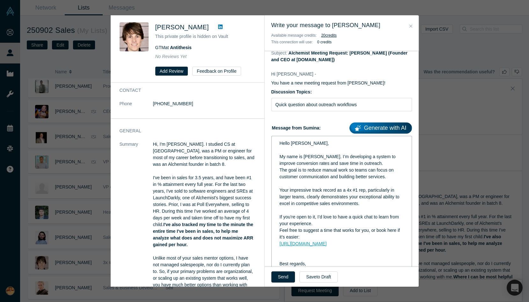
scroll to position [25, 0]
click at [307, 258] on div "rdw-editor" at bounding box center [342, 257] width 124 height 7
click at [298, 147] on div "rdw-editor" at bounding box center [342, 149] width 124 height 7
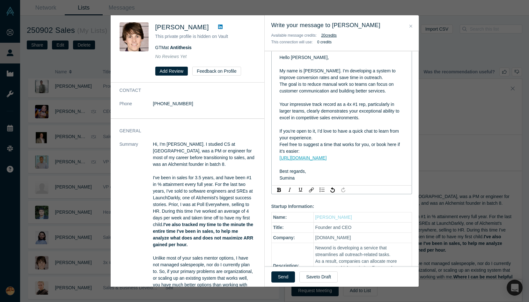
scroll to position [127, 0]
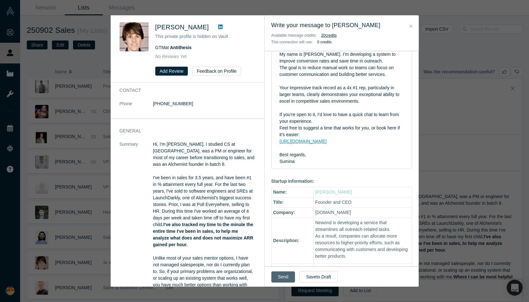
click at [283, 276] on button "Send" at bounding box center [283, 276] width 24 height 11
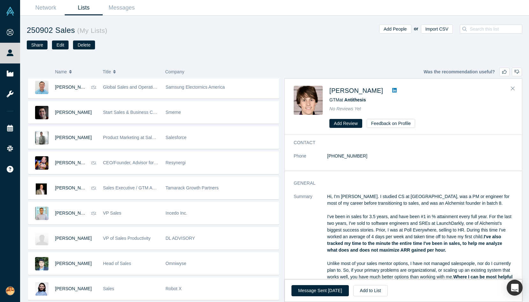
scroll to position [0, 0]
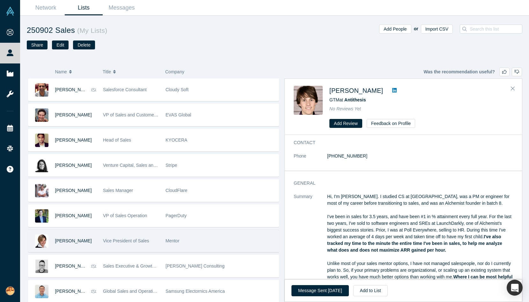
click at [171, 242] on span "Mentor" at bounding box center [173, 240] width 14 height 5
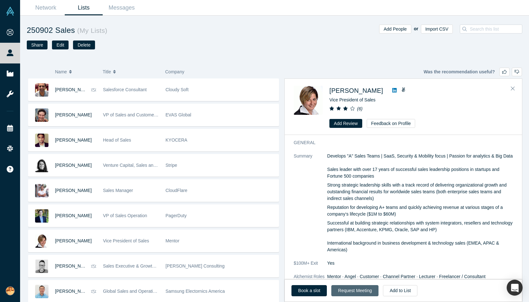
click at [349, 291] on button "Request Meeting" at bounding box center [354, 290] width 47 height 11
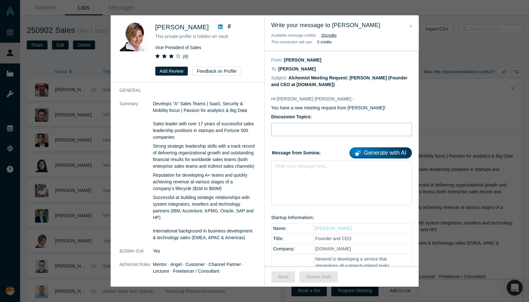
click at [297, 132] on input "Discussion Topics:" at bounding box center [341, 129] width 141 height 13
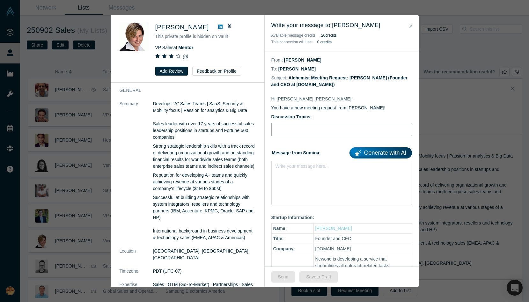
type input "Quick question about outreach workflows"
click at [313, 174] on div "Write your message here..." at bounding box center [341, 183] width 141 height 45
click at [288, 173] on div "rdw-editor" at bounding box center [342, 175] width 124 height 7
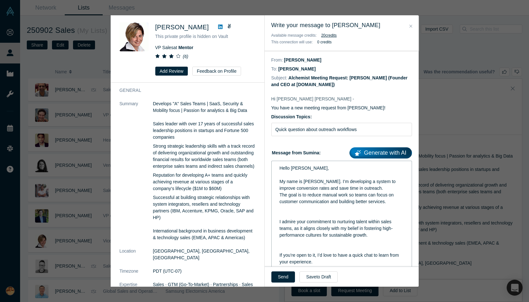
click at [333, 217] on div "rdw-editor" at bounding box center [342, 215] width 124 height 7
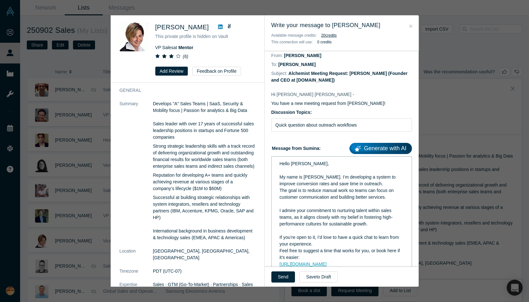
scroll to position [116, 0]
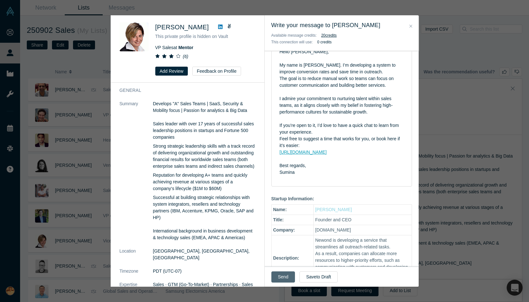
click at [285, 275] on button "Send" at bounding box center [283, 276] width 24 height 11
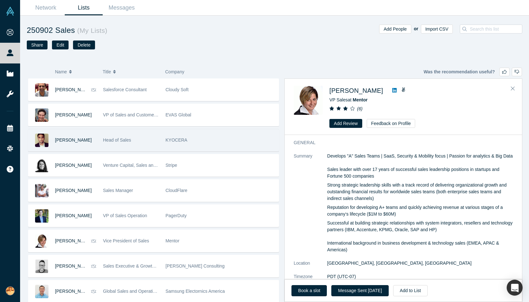
click at [202, 131] on div "KYOCERA" at bounding box center [221, 140] width 110 height 22
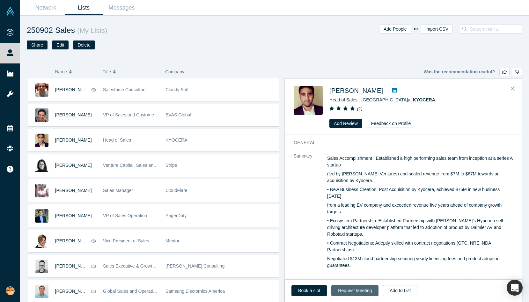
click at [348, 291] on button "Request Meeting" at bounding box center [354, 290] width 47 height 11
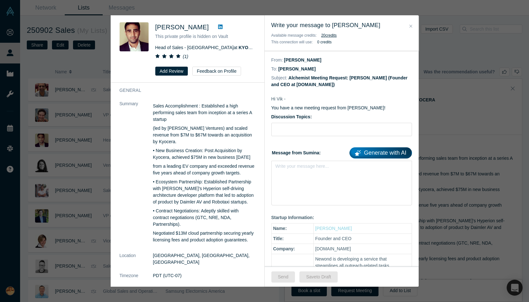
click at [284, 122] on div "Discussion Topics:" at bounding box center [341, 125] width 141 height 23
click at [284, 130] on input "Discussion Topics:" at bounding box center [341, 129] width 141 height 13
type input "Quick question about outreach workflows"
click at [309, 178] on div "Write your message here..." at bounding box center [341, 183] width 141 height 45
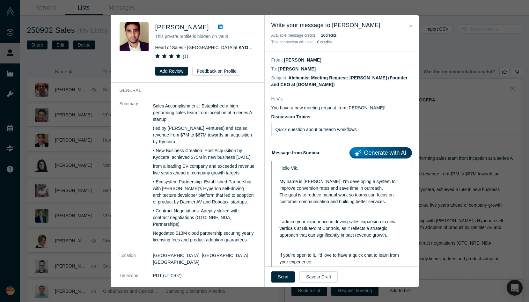
click at [320, 209] on div "rdw-editor" at bounding box center [342, 208] width 124 height 7
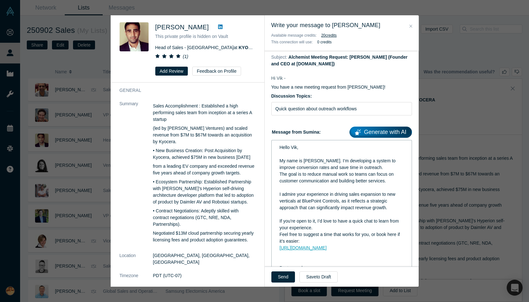
scroll to position [28, 0]
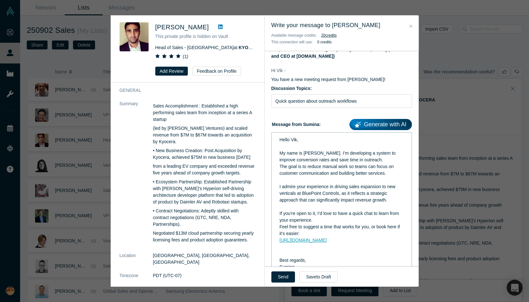
click at [316, 250] on div "rdw-editor" at bounding box center [342, 247] width 124 height 7
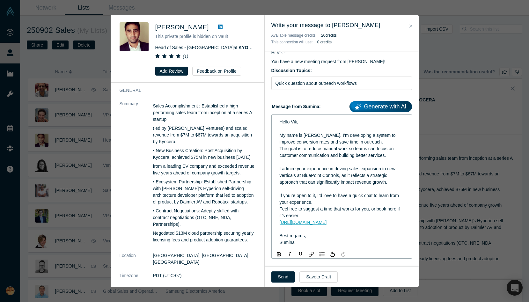
scroll to position [52, 0]
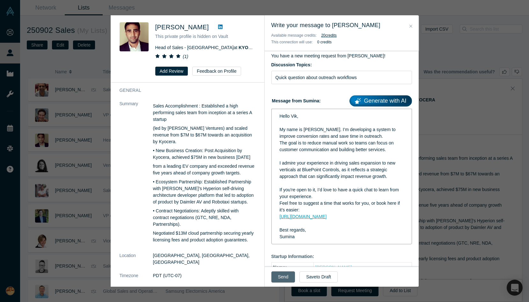
click at [282, 280] on button "Send" at bounding box center [283, 276] width 24 height 11
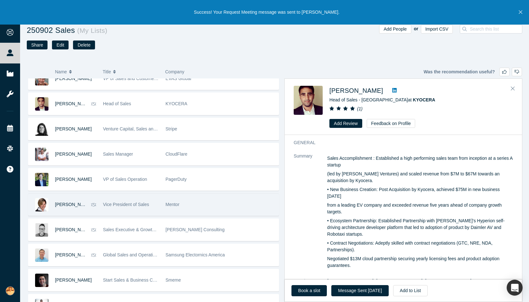
scroll to position [37, 0]
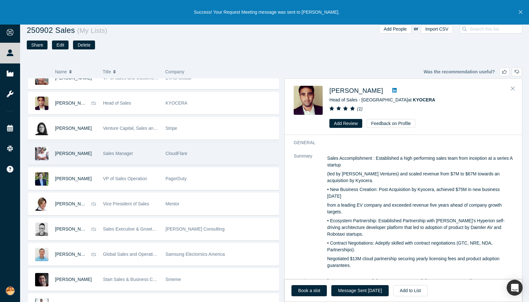
click at [144, 162] on div "Sales Manager" at bounding box center [131, 154] width 56 height 22
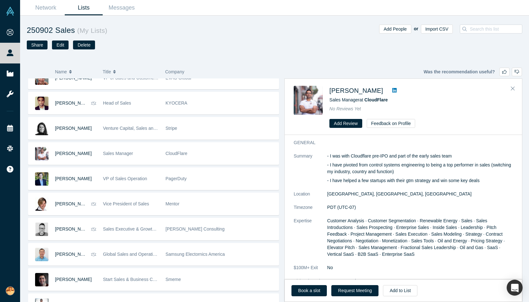
click at [392, 90] on icon at bounding box center [394, 90] width 4 height 5
click at [344, 291] on button "Request Meeting" at bounding box center [354, 290] width 47 height 11
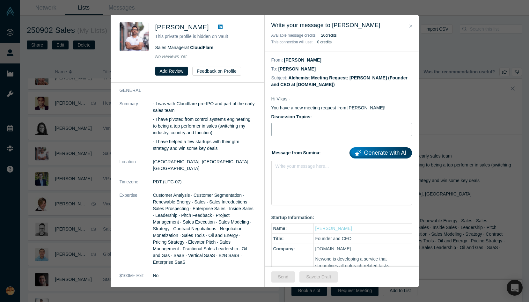
click at [291, 132] on input "Discussion Topics:" at bounding box center [341, 129] width 141 height 13
type input "Quick question about outreach workflows"
click at [307, 166] on div "rdw-editor" at bounding box center [342, 168] width 124 height 7
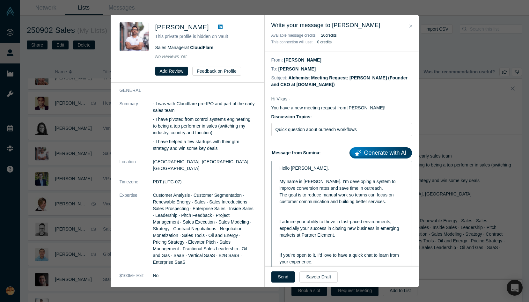
click at [322, 214] on div "rdw-editor" at bounding box center [342, 215] width 124 height 7
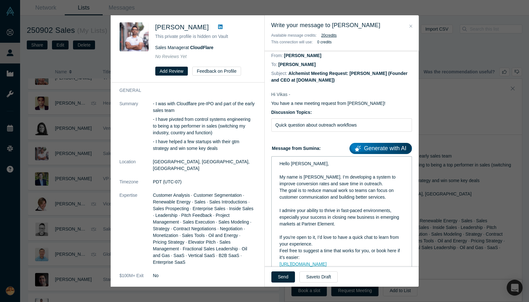
scroll to position [116, 0]
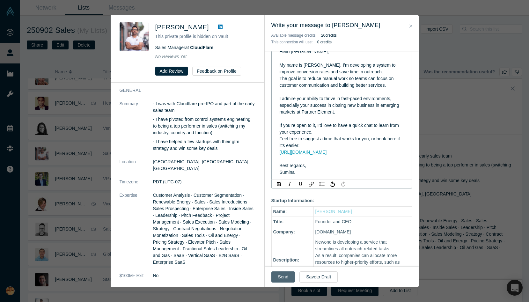
click at [280, 278] on button "Send" at bounding box center [283, 276] width 24 height 11
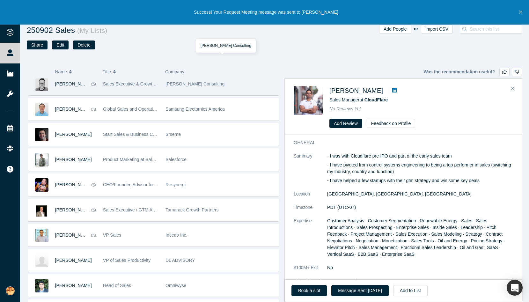
scroll to position [208, 0]
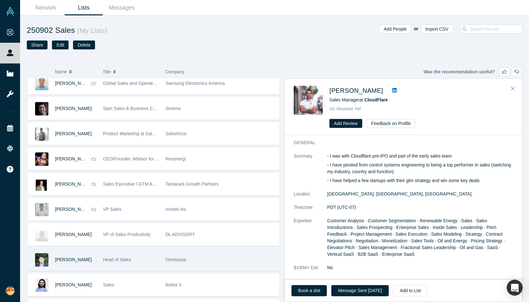
click at [136, 267] on div "Head of Sales" at bounding box center [131, 260] width 56 height 22
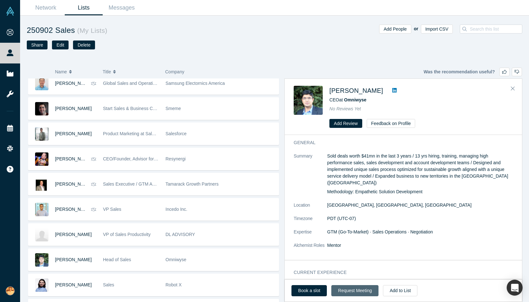
click at [346, 290] on button "Request Meeting" at bounding box center [354, 290] width 47 height 11
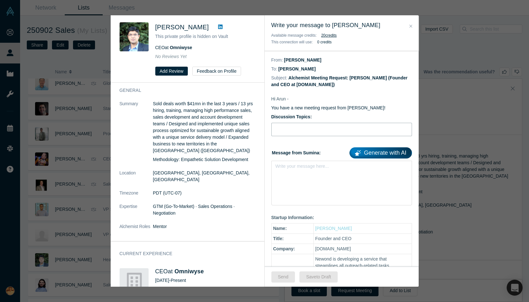
click at [326, 129] on input "Discussion Topics:" at bounding box center [341, 129] width 141 height 13
type input "Quick question about outreach workflows"
click at [311, 169] on div "rdw-editor" at bounding box center [342, 168] width 124 height 7
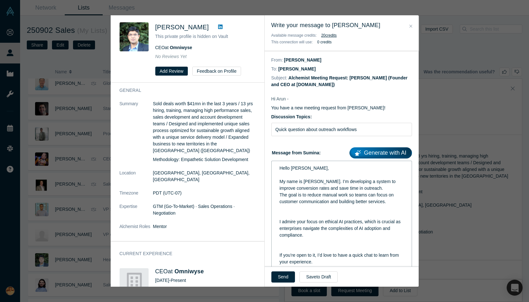
drag, startPoint x: 328, startPoint y: 206, endPoint x: 324, endPoint y: 206, distance: 4.5
click at [327, 206] on div "rdw-editor" at bounding box center [342, 208] width 124 height 7
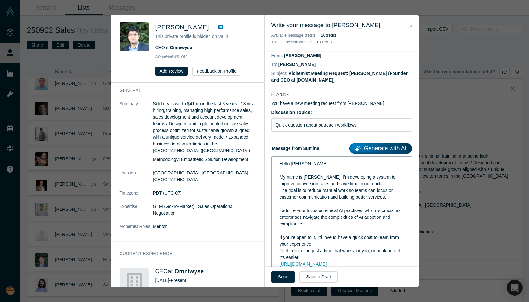
scroll to position [116, 0]
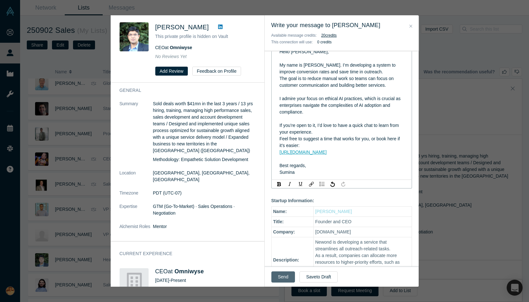
click at [287, 275] on button "Send" at bounding box center [283, 276] width 24 height 11
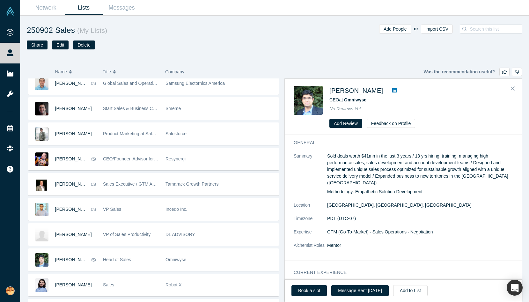
scroll to position [0, 0]
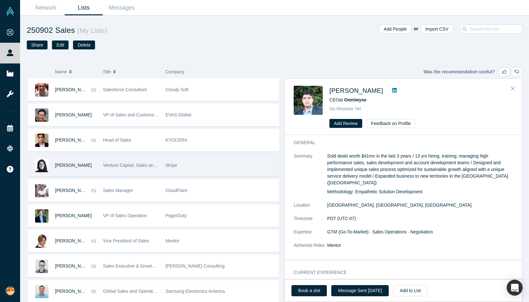
click at [248, 167] on div "Stripe" at bounding box center [221, 165] width 110 height 22
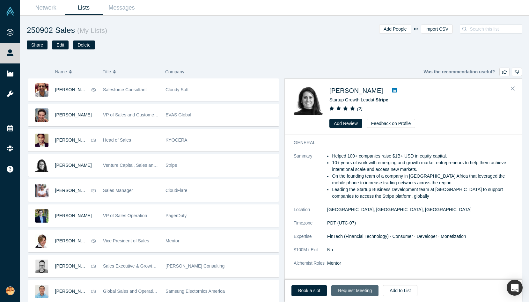
click at [350, 288] on button "Request Meeting" at bounding box center [354, 290] width 47 height 11
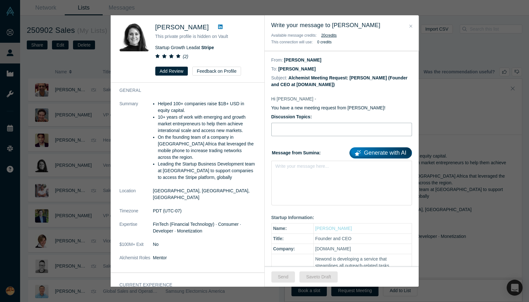
click at [317, 123] on input "Discussion Topics:" at bounding box center [341, 129] width 141 height 13
type input "Quick question about outreach workflows"
click at [309, 178] on div "Write your message here..." at bounding box center [341, 183] width 141 height 45
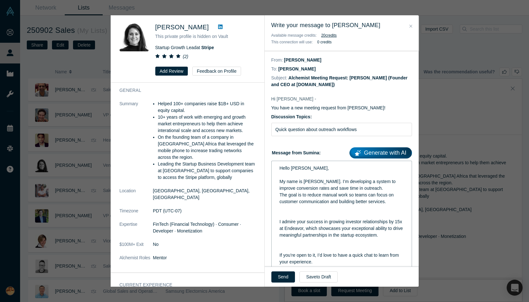
click at [325, 212] on div "rdw-editor" at bounding box center [342, 215] width 124 height 7
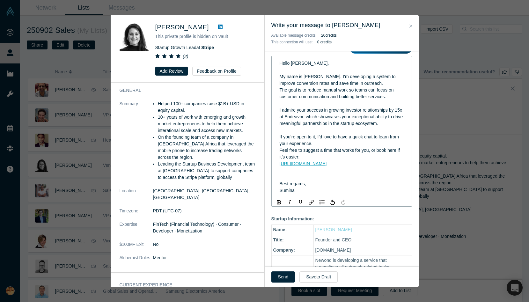
scroll to position [119, 0]
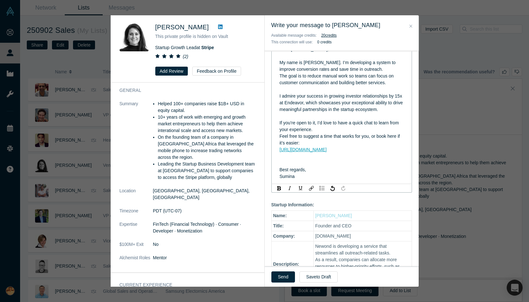
click at [304, 165] on div "rdw-editor" at bounding box center [342, 163] width 124 height 7
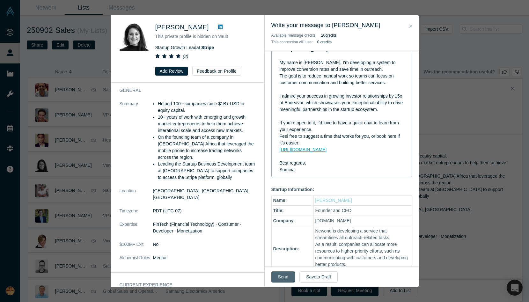
click at [284, 272] on button "Send" at bounding box center [283, 276] width 24 height 11
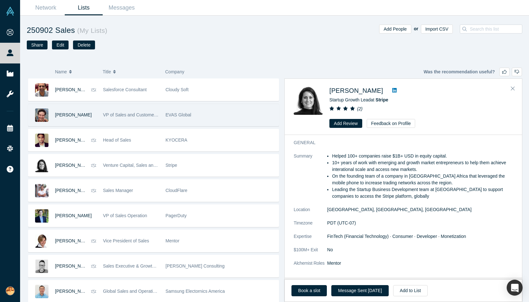
click at [161, 122] on div "VP of Sales and Customer Success" at bounding box center [131, 115] width 63 height 22
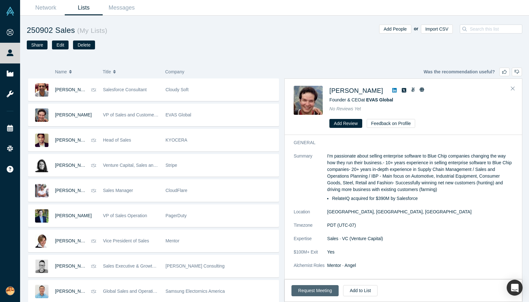
click at [314, 291] on button "Request Meeting" at bounding box center [314, 290] width 47 height 11
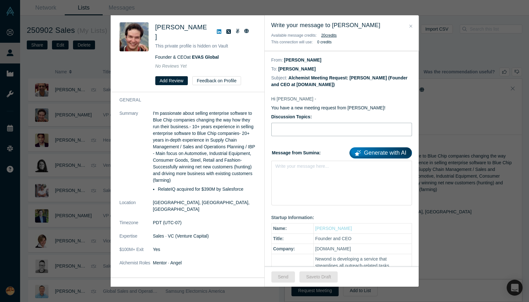
click at [297, 129] on input "Discussion Topics:" at bounding box center [341, 129] width 141 height 13
type input "Quick question about outreach workflows"
click at [298, 173] on div "rdw-editor" at bounding box center [342, 168] width 132 height 11
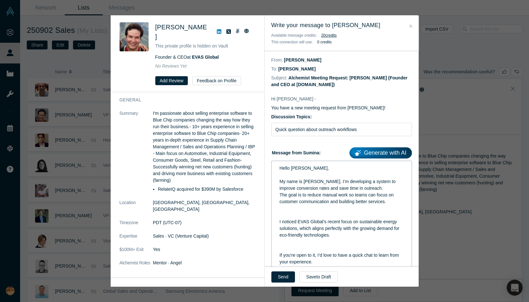
click at [312, 205] on div "rdw-editor" at bounding box center [342, 208] width 124 height 7
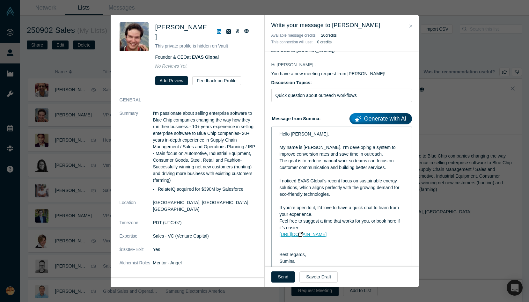
scroll to position [38, 0]
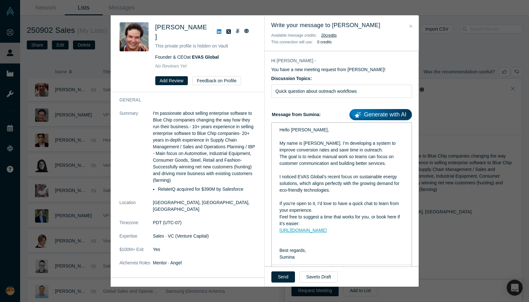
click at [311, 239] on div "rdw-editor" at bounding box center [342, 237] width 124 height 7
click at [280, 276] on button "Send" at bounding box center [283, 276] width 24 height 11
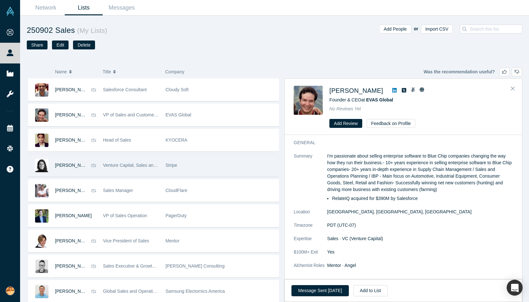
scroll to position [252, 0]
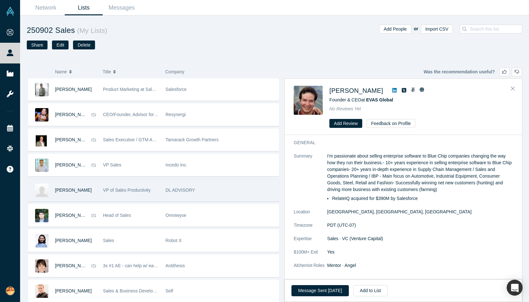
click at [184, 190] on span "DL ADVISORY" at bounding box center [181, 190] width 30 height 5
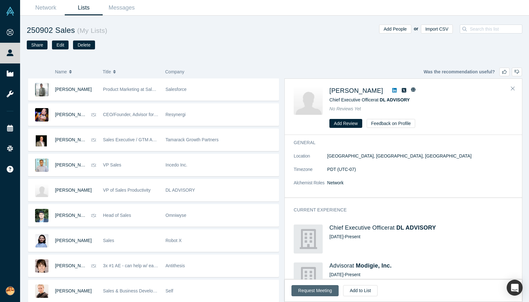
click at [322, 288] on button "Request Meeting" at bounding box center [314, 290] width 47 height 11
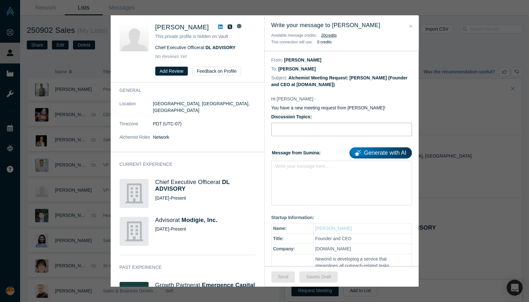
click at [304, 127] on input "Discussion Topics:" at bounding box center [341, 129] width 141 height 13
type input "Quick question about outreach workflows"
click at [313, 172] on div "rdw-editor" at bounding box center [342, 168] width 132 height 11
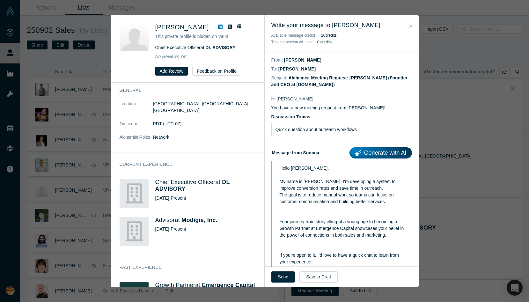
click at [305, 212] on div "rdw-editor" at bounding box center [342, 215] width 124 height 7
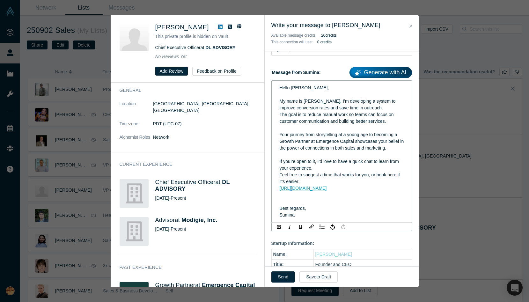
scroll to position [83, 0]
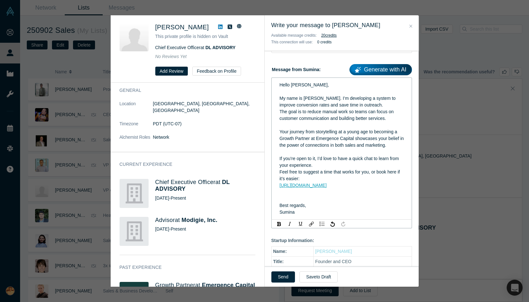
click at [309, 204] on div "Best regards," at bounding box center [342, 205] width 124 height 7
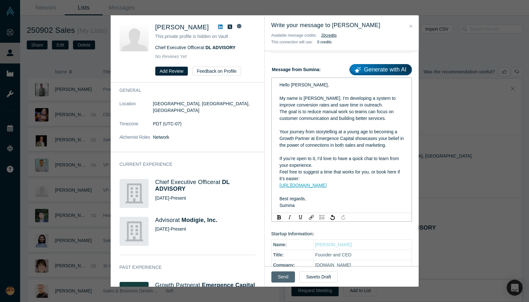
click at [277, 278] on button "Send" at bounding box center [283, 276] width 24 height 11
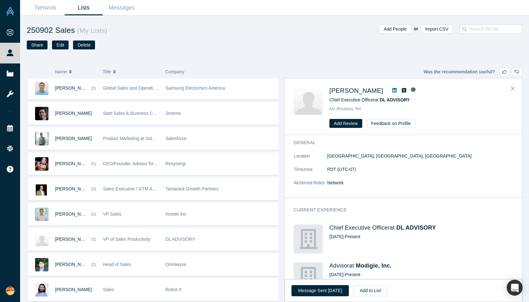
scroll to position [0, 0]
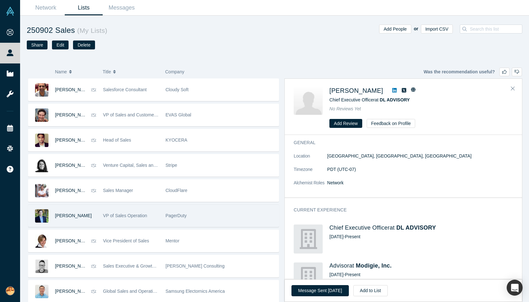
click at [207, 211] on div "PagerDuty" at bounding box center [221, 216] width 110 height 22
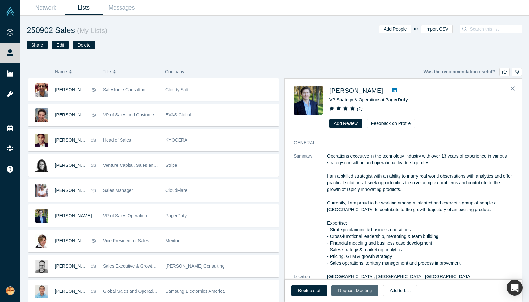
click at [344, 291] on button "Request Meeting" at bounding box center [354, 290] width 47 height 11
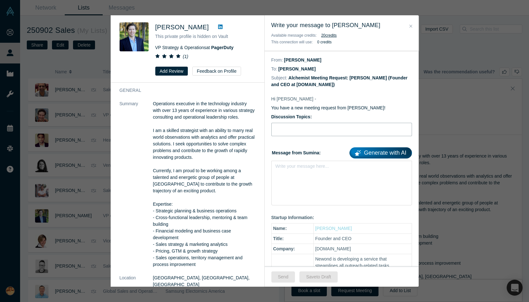
click at [286, 135] on input "Discussion Topics:" at bounding box center [341, 129] width 141 height 13
type input "Quick question about outreach workflows"
click at [295, 180] on div "Write your message here..." at bounding box center [341, 183] width 141 height 45
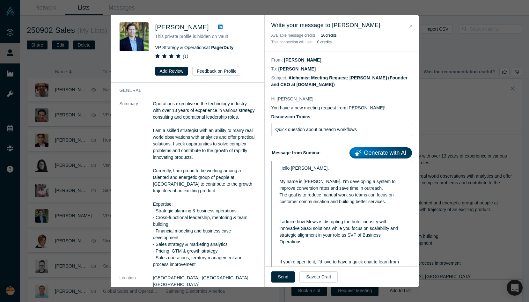
click at [315, 210] on div "rdw-editor" at bounding box center [342, 208] width 124 height 7
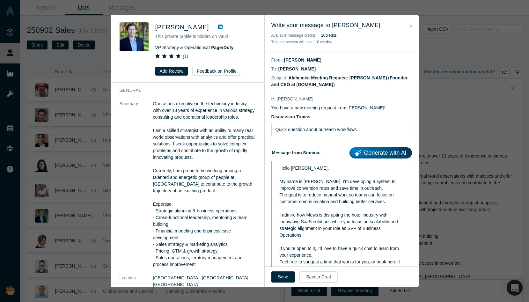
scroll to position [34, 0]
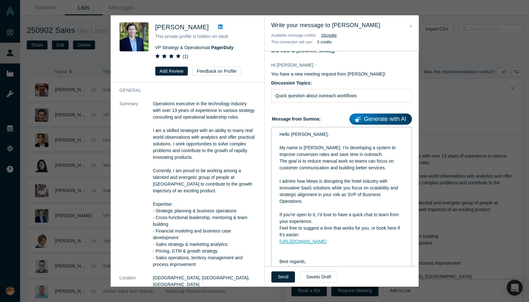
click at [298, 256] on div "rdw-editor" at bounding box center [342, 255] width 124 height 7
click at [283, 276] on button "Send" at bounding box center [283, 276] width 24 height 11
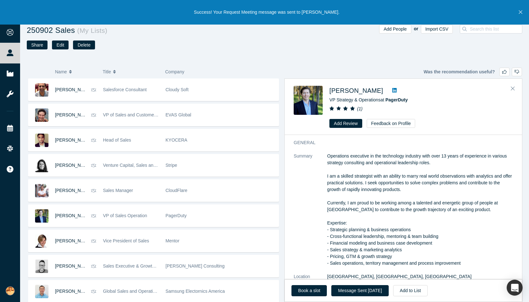
click at [185, 56] on div "250902 Sales ( My Lists ) Share Edit Delete" at bounding box center [151, 43] width 248 height 36
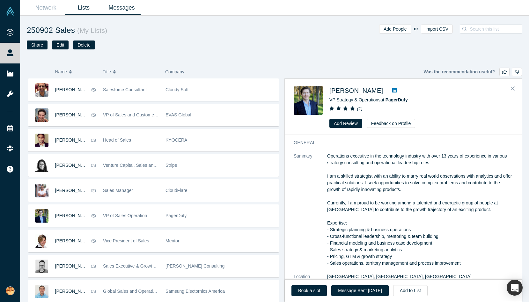
click at [126, 9] on link "Messages" at bounding box center [122, 7] width 38 height 15
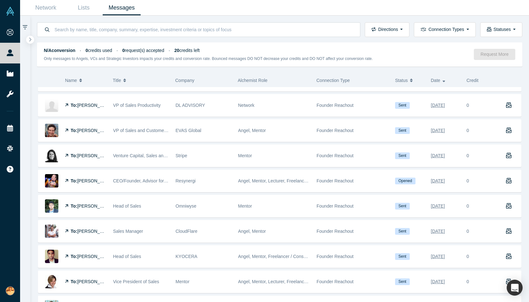
scroll to position [19, 0]
